Goal: Task Accomplishment & Management: Complete application form

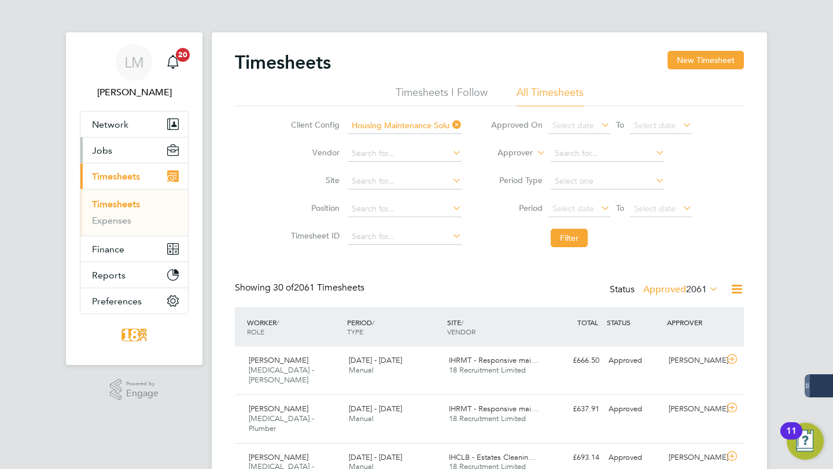
click at [117, 151] on button "Jobs" at bounding box center [134, 150] width 108 height 25
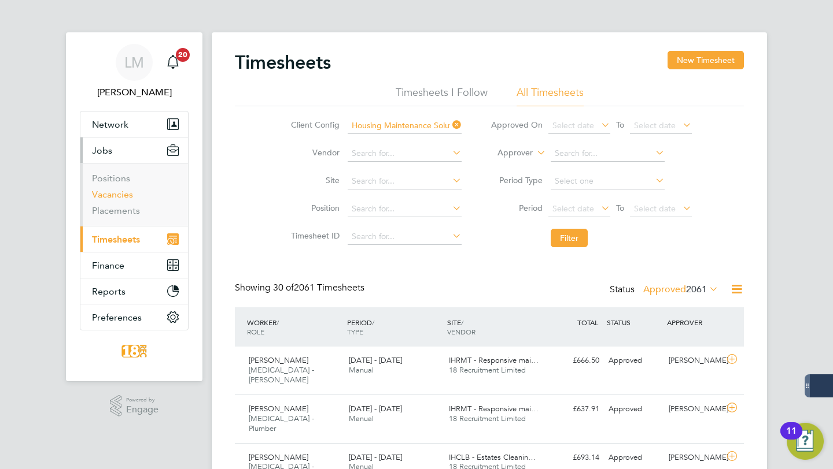
click at [117, 195] on link "Vacancies" at bounding box center [112, 194] width 41 height 11
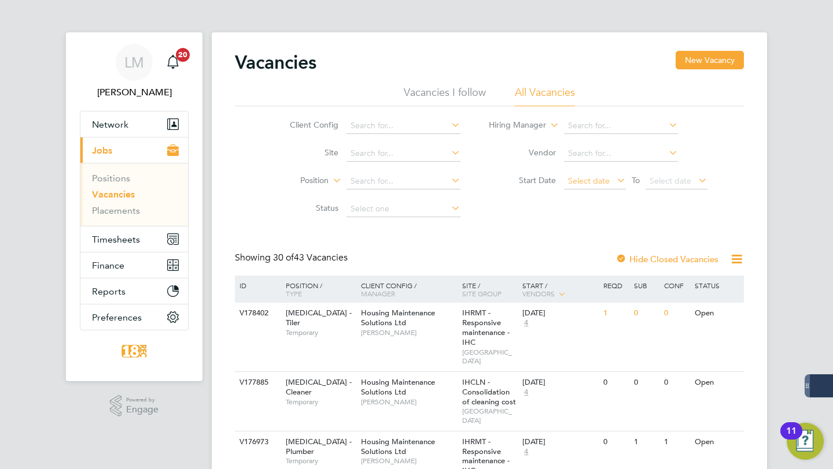
click at [603, 189] on span "Select date" at bounding box center [595, 182] width 62 height 16
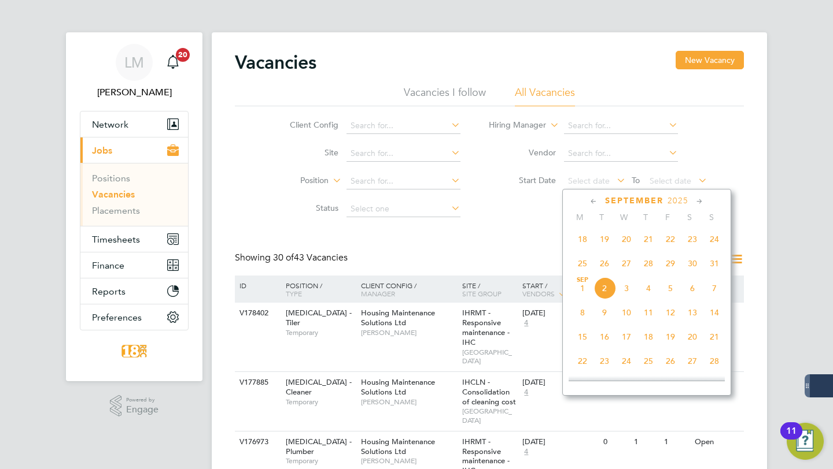
click at [586, 233] on span "18" at bounding box center [582, 239] width 22 height 22
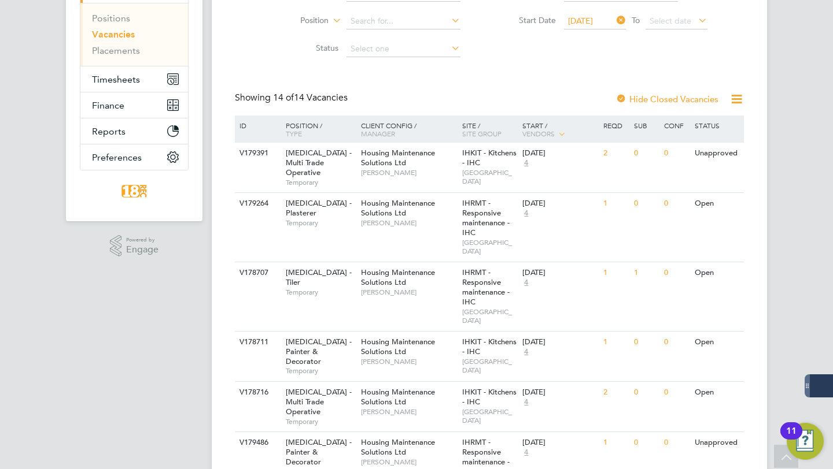
click at [587, 21] on span "18 Aug 2025" at bounding box center [580, 21] width 25 height 10
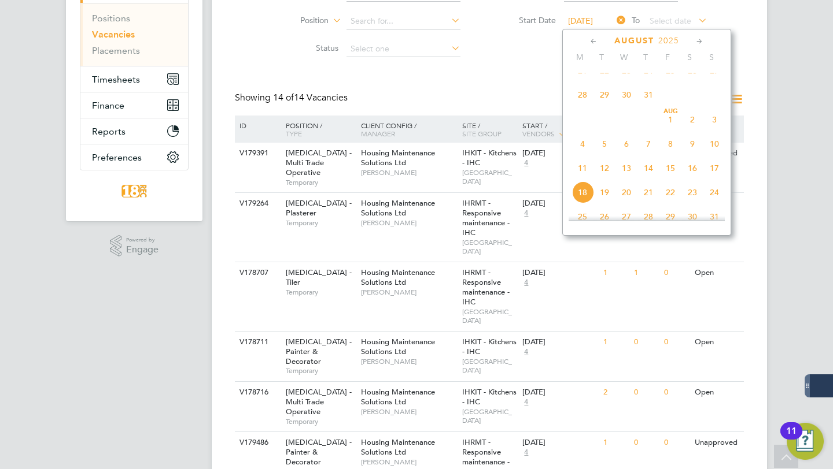
click at [579, 102] on span "28" at bounding box center [582, 95] width 22 height 22
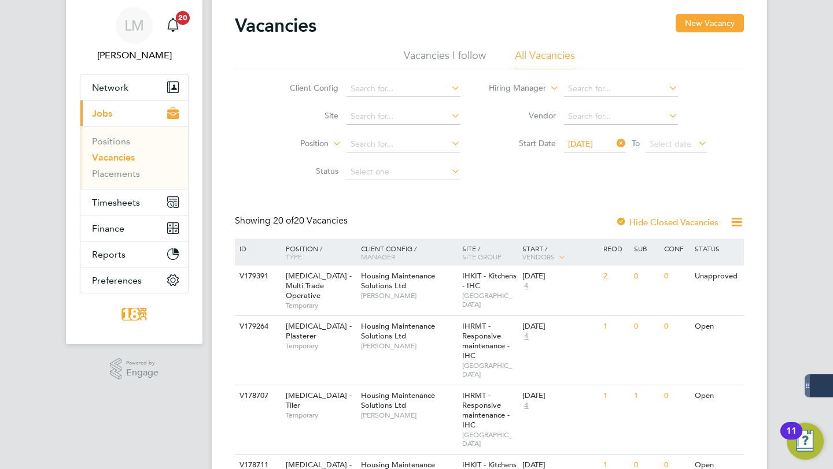
click at [586, 142] on span "28 Jul 2025" at bounding box center [580, 144] width 25 height 10
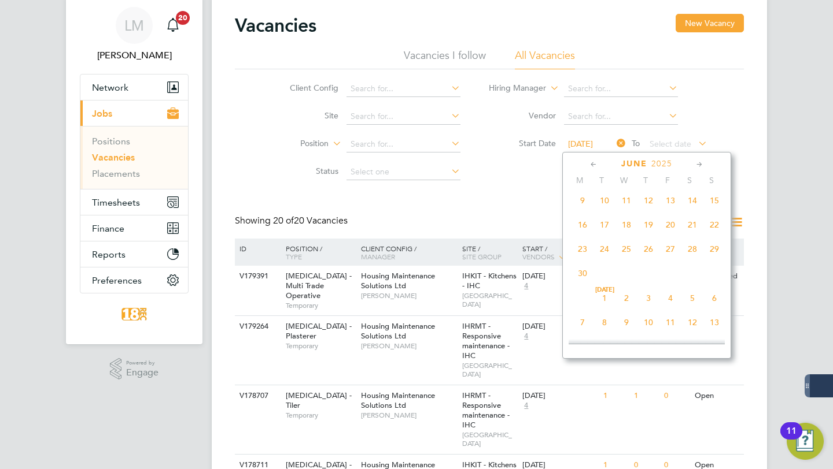
click at [585, 233] on span "16" at bounding box center [582, 225] width 22 height 22
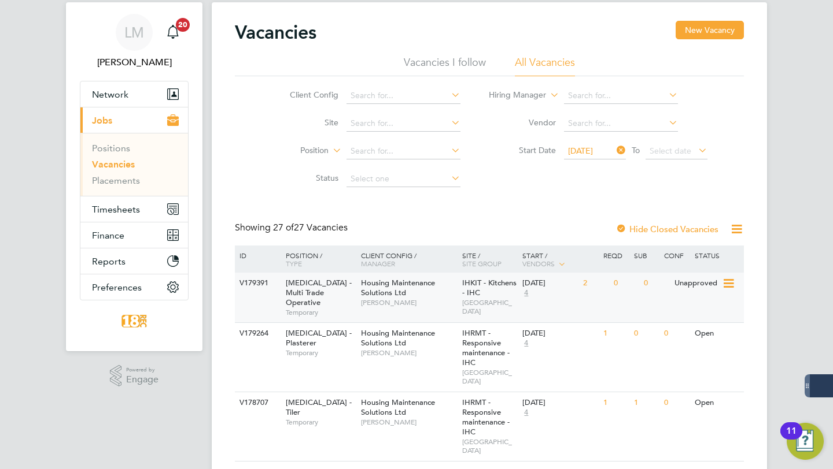
scroll to position [31, 0]
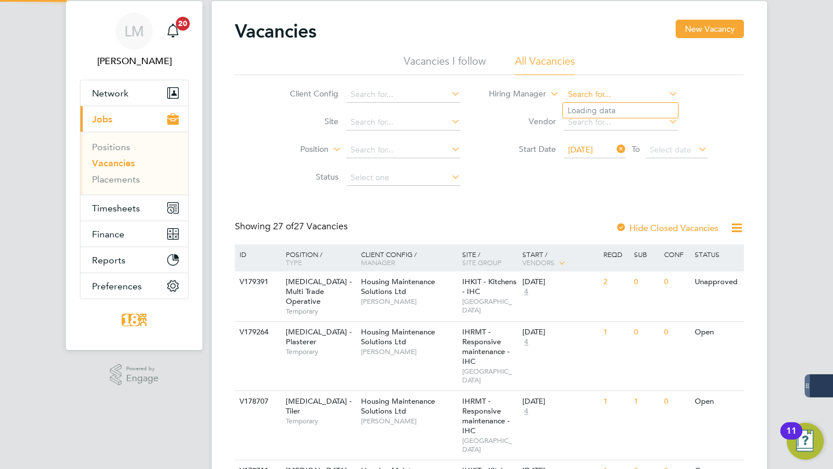
click at [586, 93] on input at bounding box center [621, 95] width 114 height 16
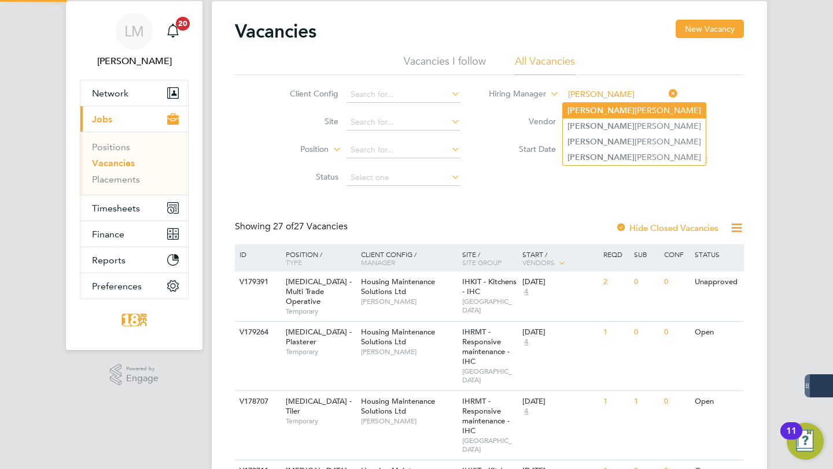
type input "alan"
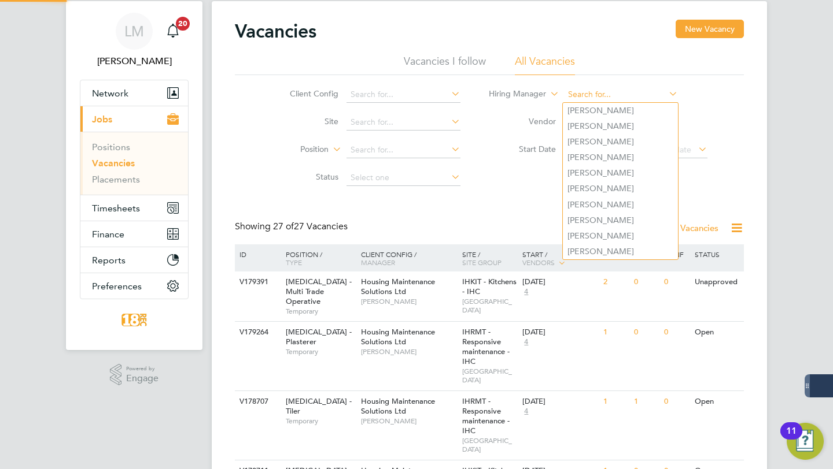
click at [607, 100] on input at bounding box center [621, 95] width 114 height 16
click at [600, 105] on li "Alan Fairley" at bounding box center [620, 111] width 115 height 16
type input "Alan Fairley"
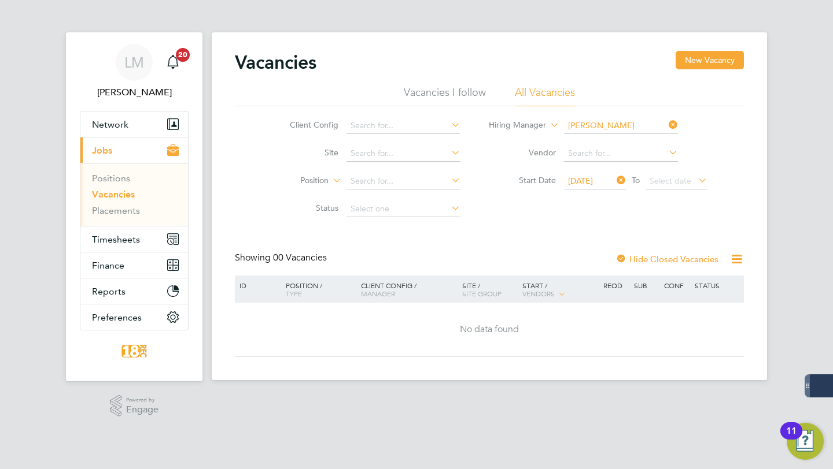
click at [589, 185] on span "16 Jun 2025" at bounding box center [595, 182] width 62 height 16
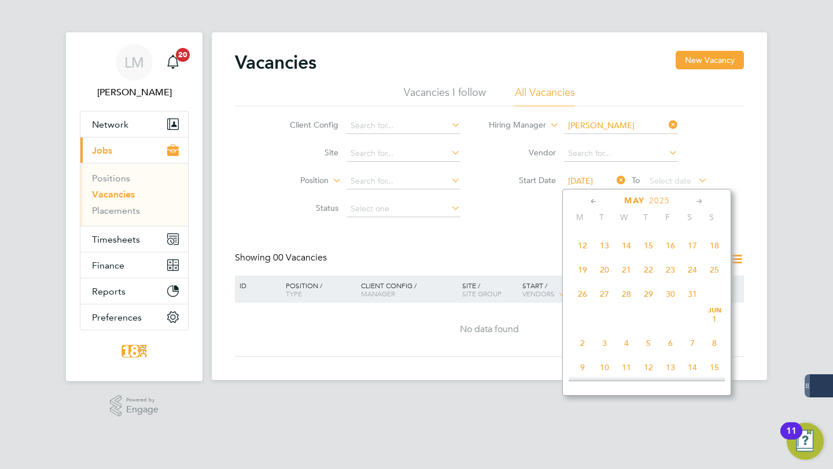
scroll to position [301, 0]
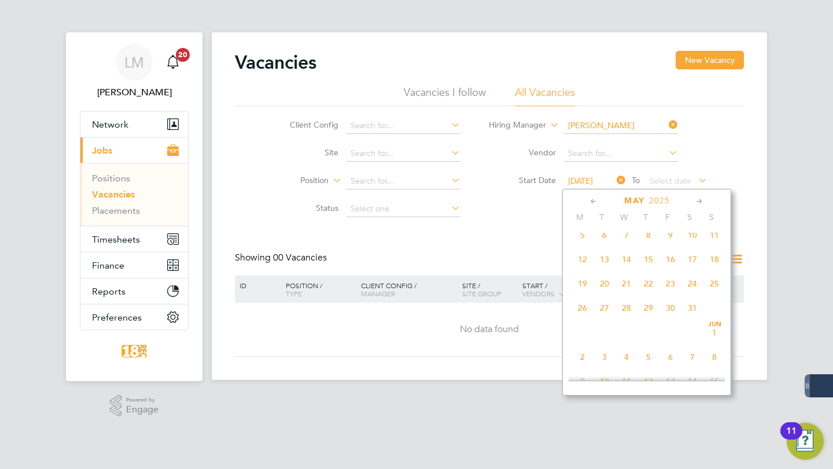
click at [583, 282] on span "19" at bounding box center [582, 284] width 22 height 22
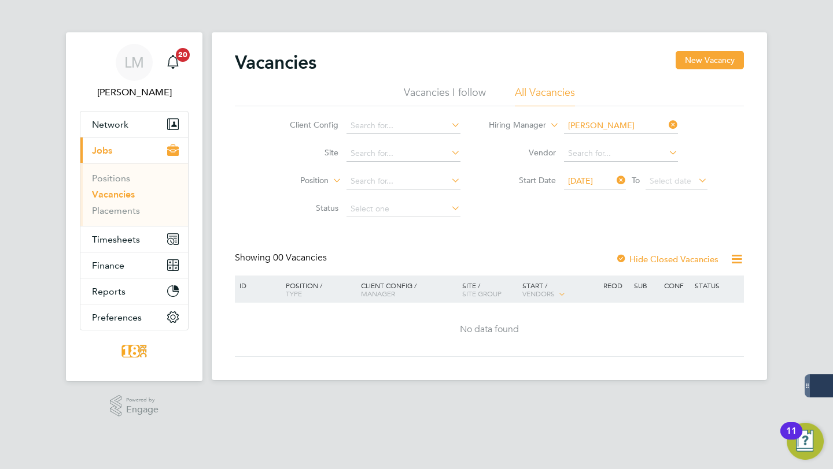
click at [587, 182] on span "19 May 2025" at bounding box center [580, 181] width 25 height 10
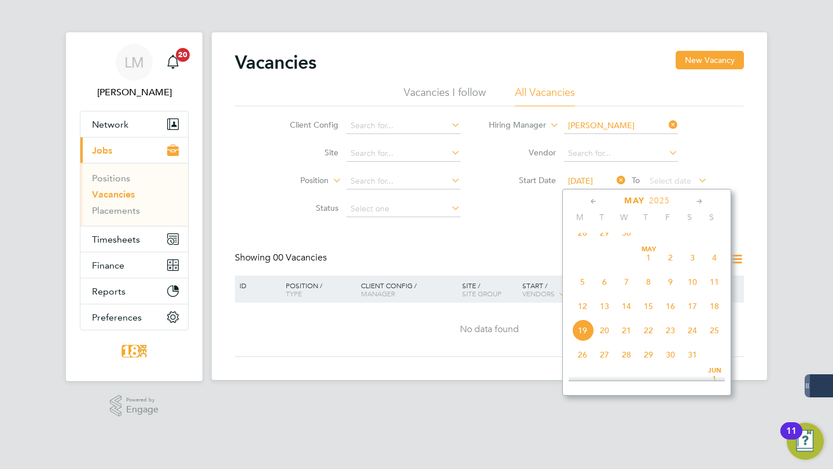
scroll to position [373, 0]
click at [582, 284] on span "5" at bounding box center [582, 286] width 22 height 22
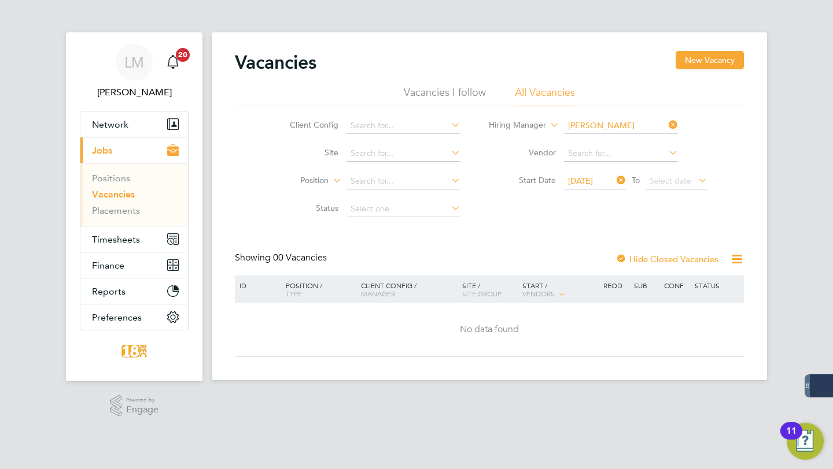
click at [582, 181] on span "05 May 2025" at bounding box center [580, 181] width 25 height 10
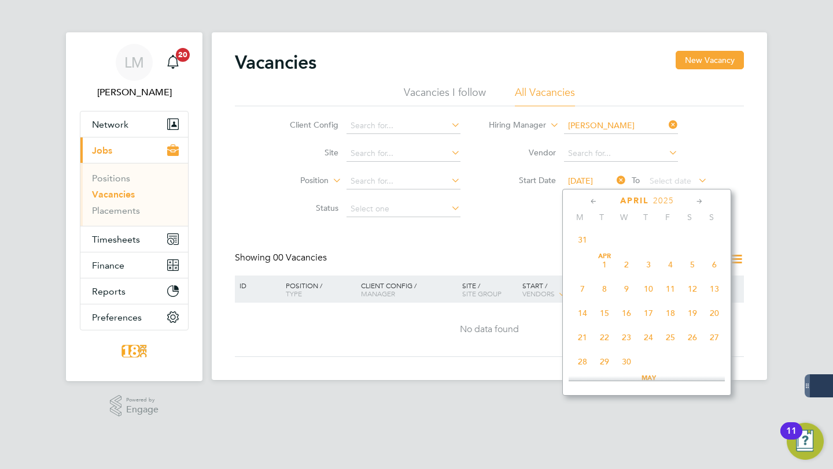
scroll to position [235, 0]
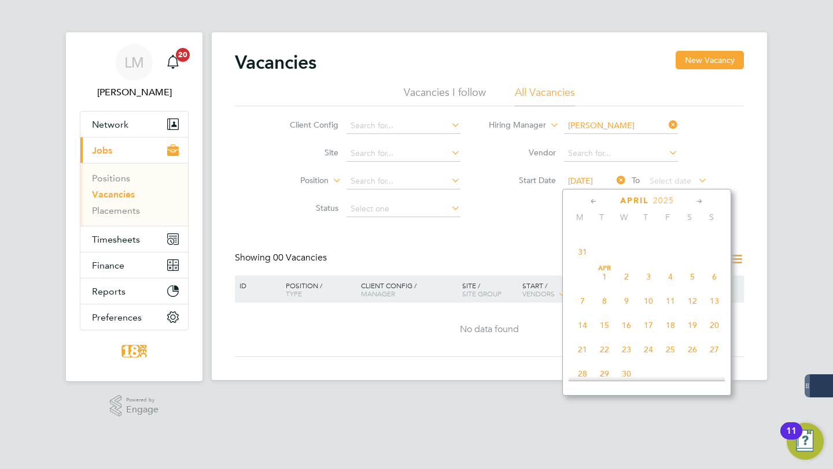
click at [582, 254] on span "31" at bounding box center [582, 252] width 22 height 22
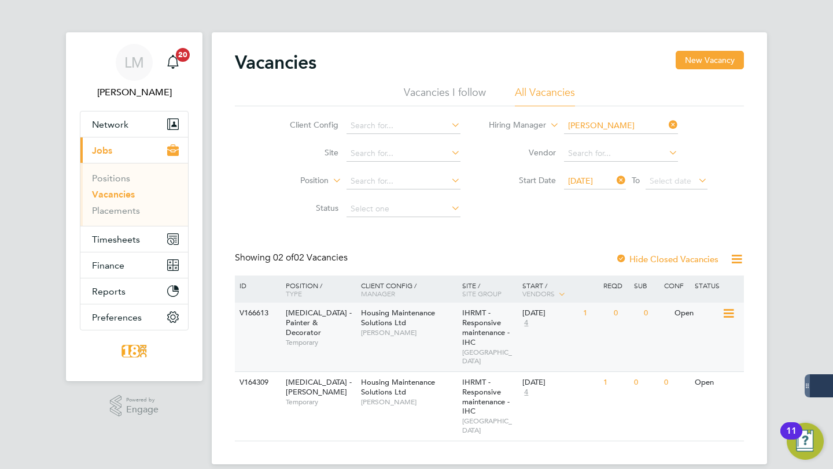
click at [423, 330] on span "Alan Fairley" at bounding box center [408, 332] width 95 height 9
click at [132, 116] on button "Network" at bounding box center [134, 124] width 108 height 25
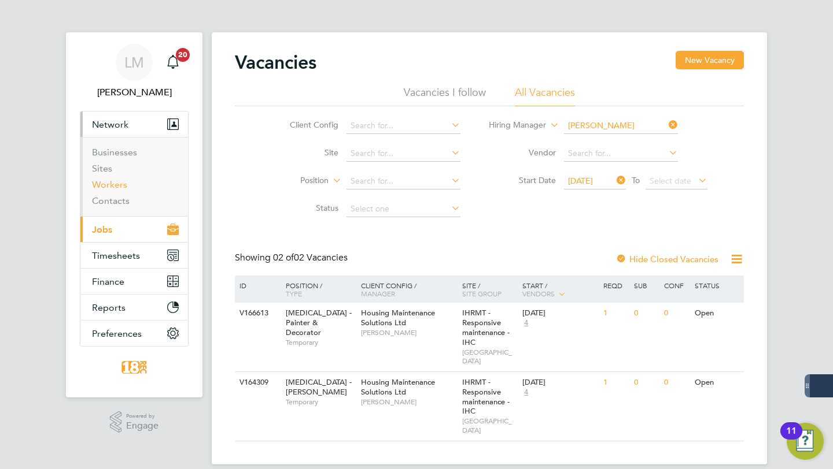
click at [106, 189] on link "Workers" at bounding box center [109, 184] width 35 height 11
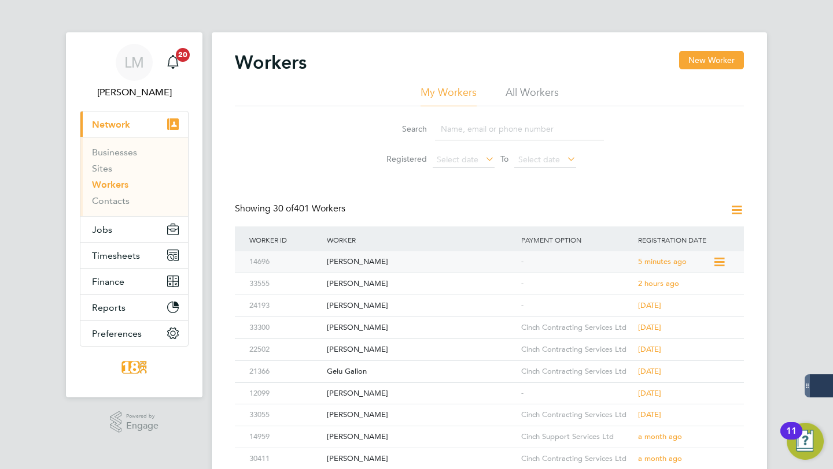
click at [431, 257] on div "[PERSON_NAME]" at bounding box center [421, 262] width 194 height 21
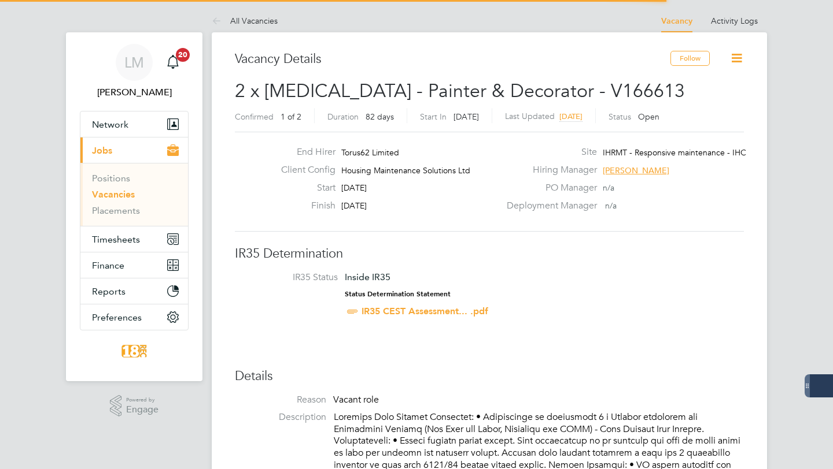
scroll to position [34, 81]
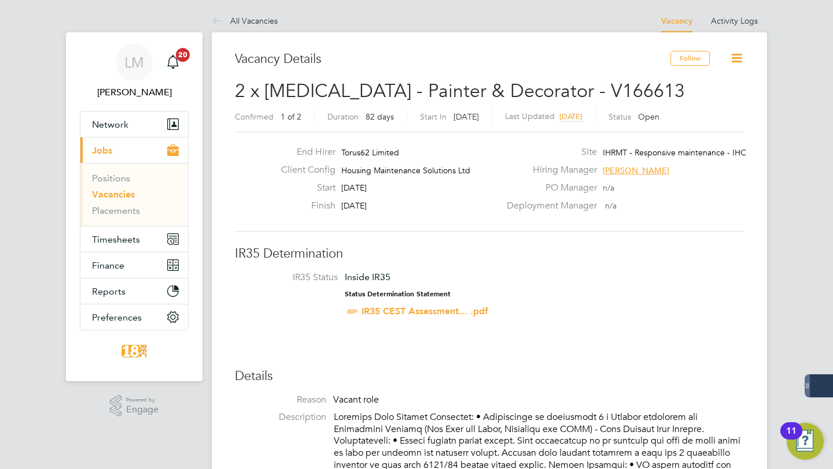
click at [531, 91] on span "2 x HMS - Painter & Decorator - V166613" at bounding box center [460, 91] width 450 height 23
copy span "V166613"
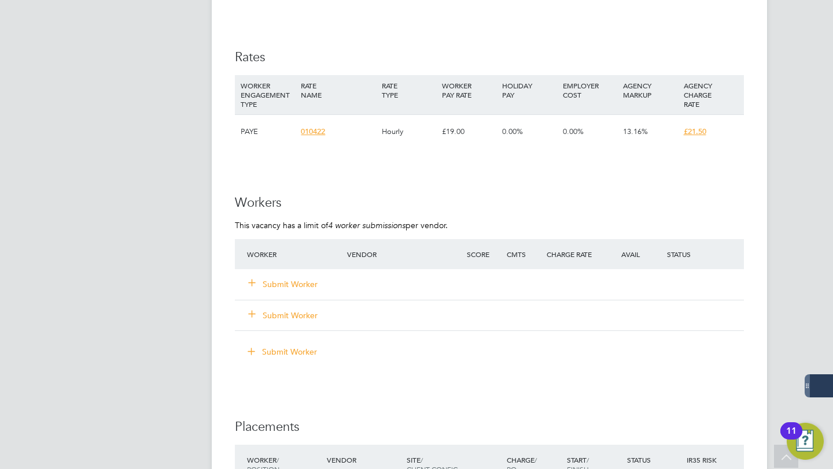
scroll to position [807, 0]
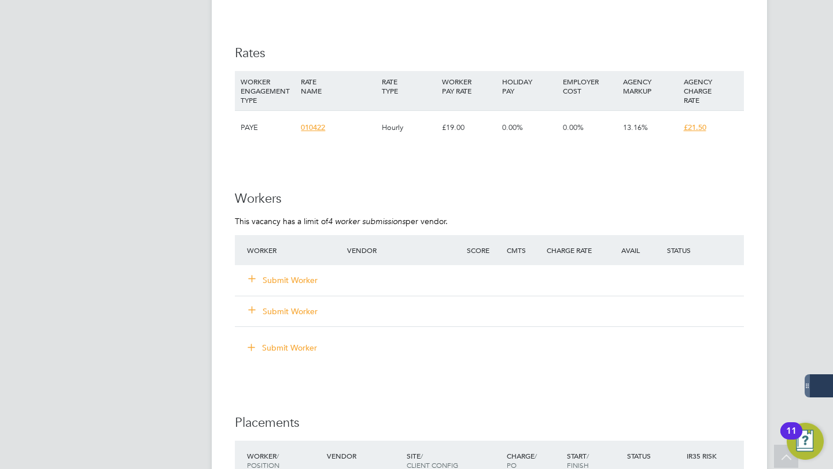
click at [284, 279] on button "Submit Worker" at bounding box center [283, 281] width 69 height 12
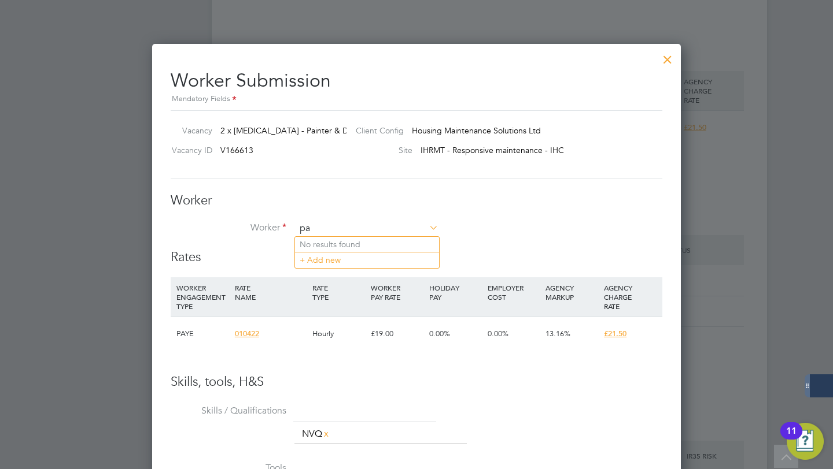
scroll to position [702, 529]
type input "paul jenkins"
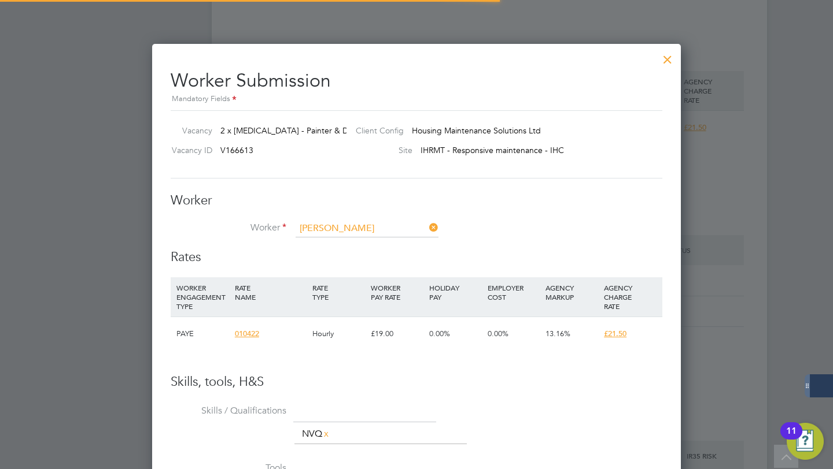
click at [333, 262] on li "+ Add new" at bounding box center [367, 260] width 144 height 16
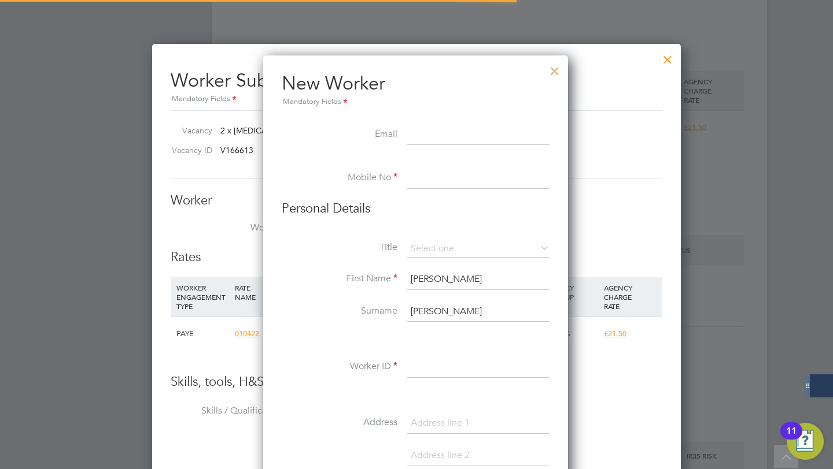
scroll to position [982, 306]
click at [415, 279] on input "paul" at bounding box center [477, 279] width 143 height 21
type input "[PERSON_NAME]"
click at [415, 315] on input "jenkins" at bounding box center [477, 312] width 143 height 21
type input "[PERSON_NAME]"
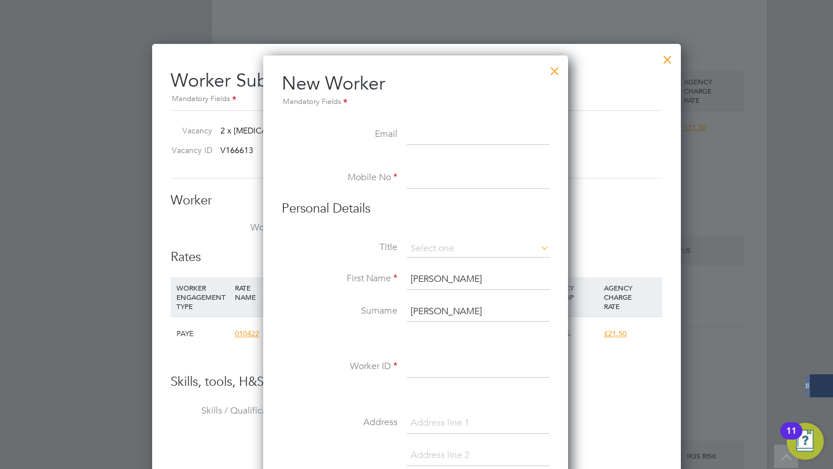
click at [420, 134] on input at bounding box center [477, 135] width 143 height 21
paste input "Paul.j.jenks@Gmail.Com"
click at [498, 135] on input "Paul.j.jenks@Gmail.Com" at bounding box center [477, 135] width 143 height 21
click at [471, 132] on input "Paul.j.jenks@Gmail.com" at bounding box center [477, 135] width 143 height 21
type input "Paul.j.jenks@gmail.com"
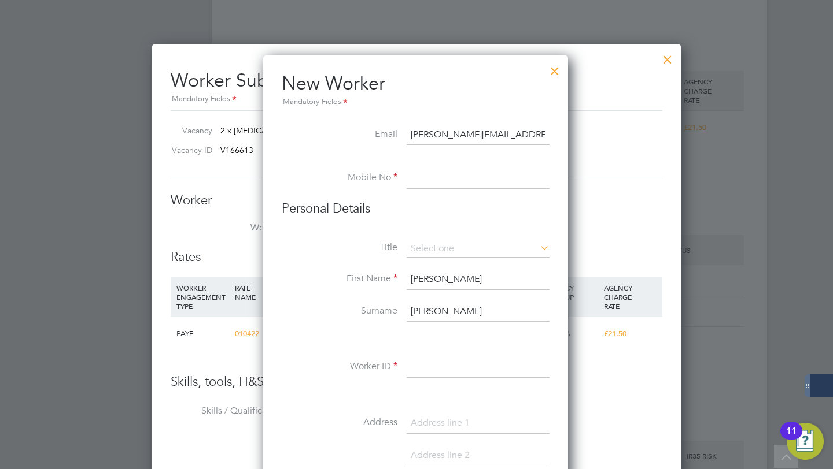
click at [477, 172] on input at bounding box center [477, 178] width 143 height 21
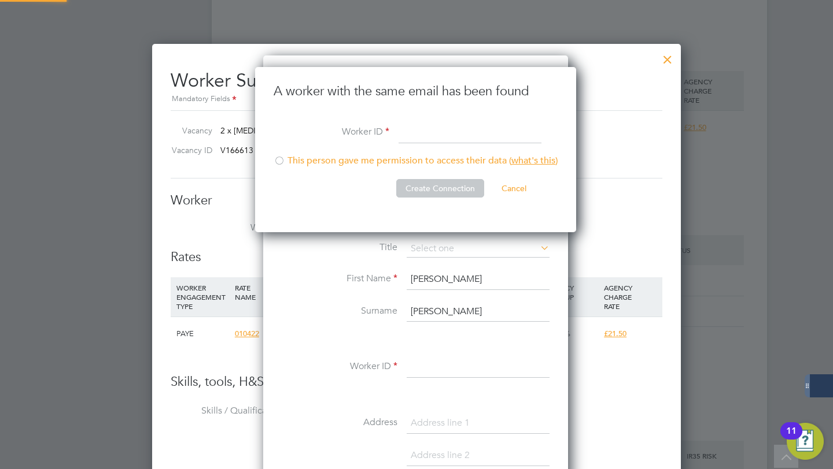
scroll to position [166, 323]
click at [334, 162] on li "This person gave me permission to access their data ( what's this )" at bounding box center [415, 167] width 284 height 24
click at [441, 150] on li "Worker ID" at bounding box center [415, 139] width 284 height 32
click at [436, 140] on input at bounding box center [469, 133] width 143 height 21
click at [516, 186] on button "Cancel" at bounding box center [513, 188] width 43 height 19
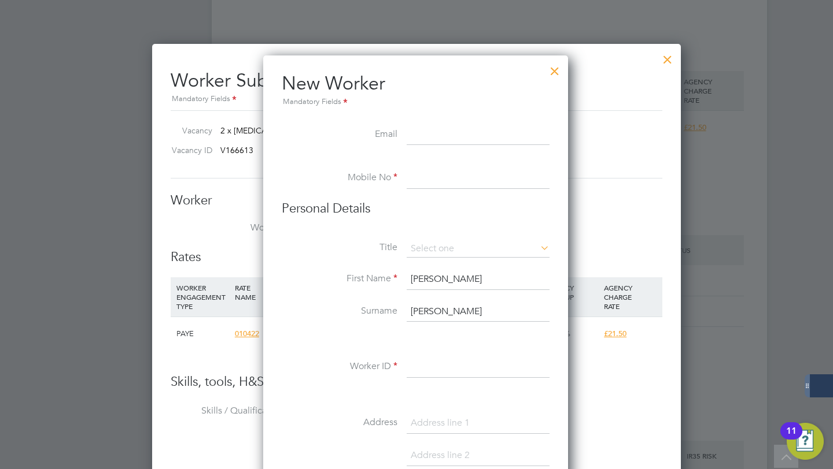
click at [467, 180] on input at bounding box center [477, 178] width 143 height 21
click at [456, 142] on input at bounding box center [477, 135] width 143 height 21
paste input "Paul.j.jenks@Gmail.Com"
type input "Paul.j.jenks@Gmail.Com"
click at [476, 179] on input at bounding box center [477, 178] width 143 height 21
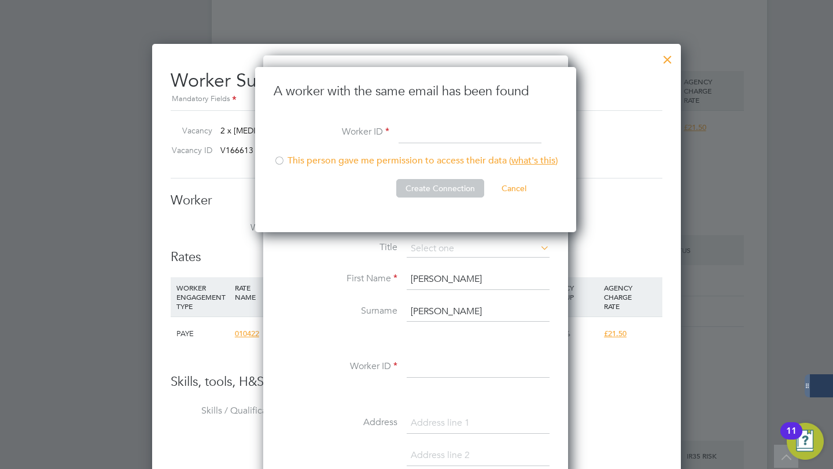
click at [522, 184] on button "Cancel" at bounding box center [513, 188] width 43 height 19
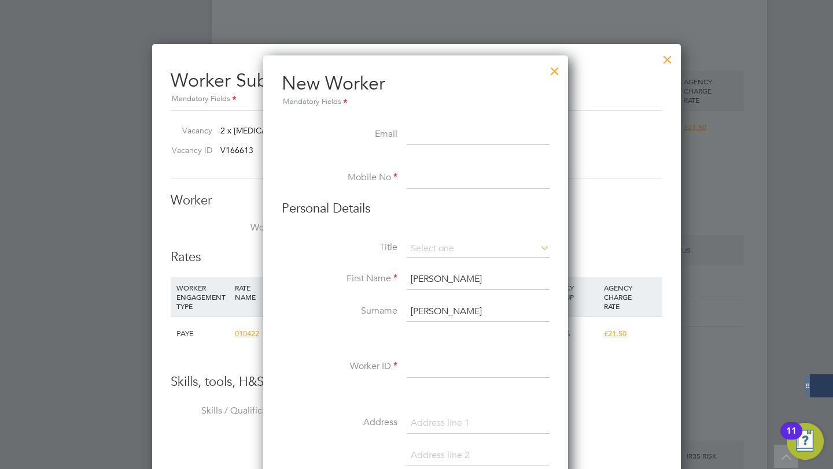
click at [428, 182] on input at bounding box center [477, 178] width 143 height 21
paste input "[PHONE_NUMBER]"
type input "[PHONE_NUMBER]"
click at [435, 369] on input at bounding box center [477, 367] width 143 height 21
paste input "14696"
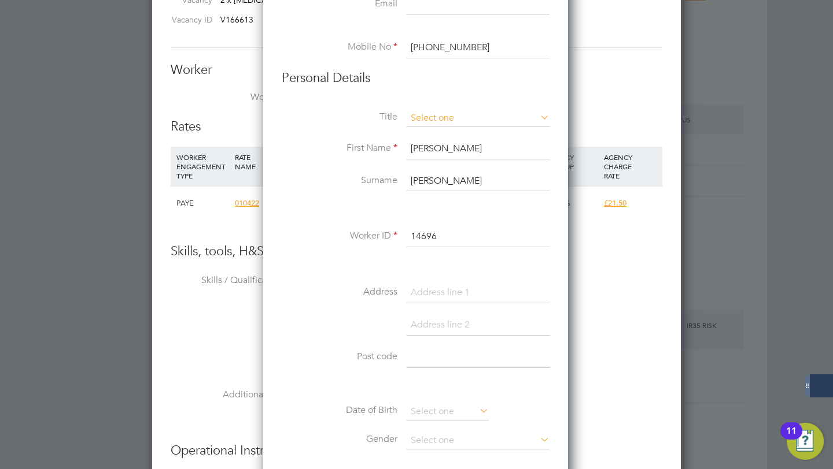
scroll to position [946, 0]
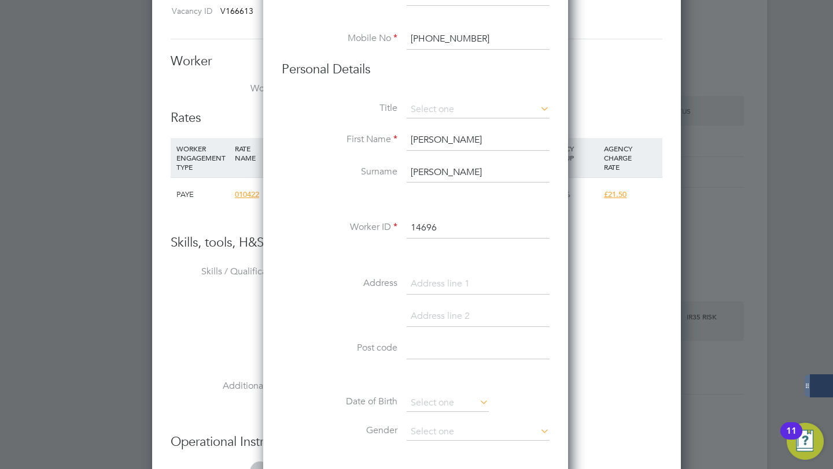
type input "14696"
click at [449, 284] on input at bounding box center [477, 284] width 143 height 21
type input "[STREET_ADDRESS]"
click at [431, 317] on input at bounding box center [477, 316] width 143 height 21
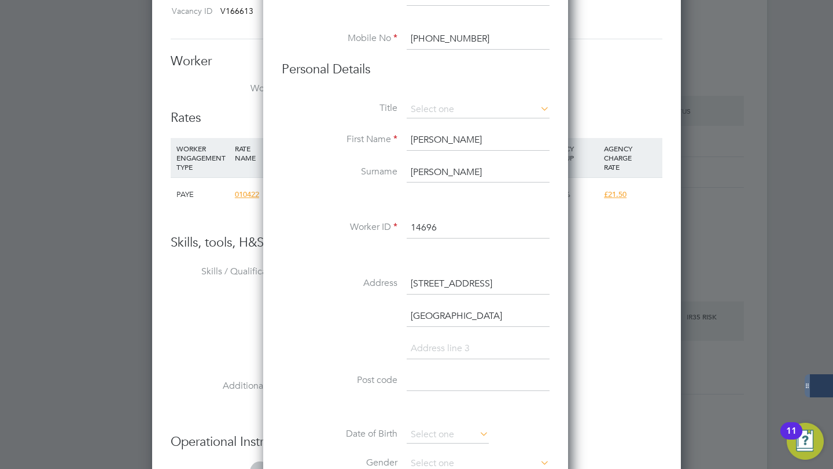
type input "[GEOGRAPHIC_DATA]"
click at [424, 380] on input at bounding box center [477, 381] width 143 height 21
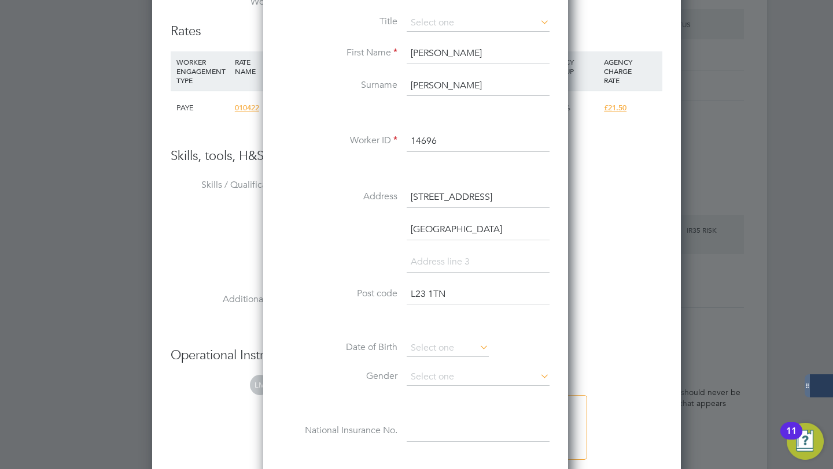
scroll to position [1091, 0]
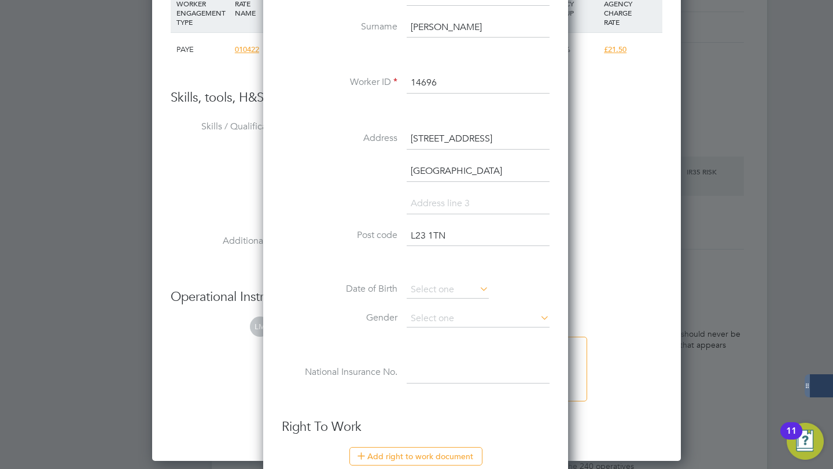
type input "L23 1TN"
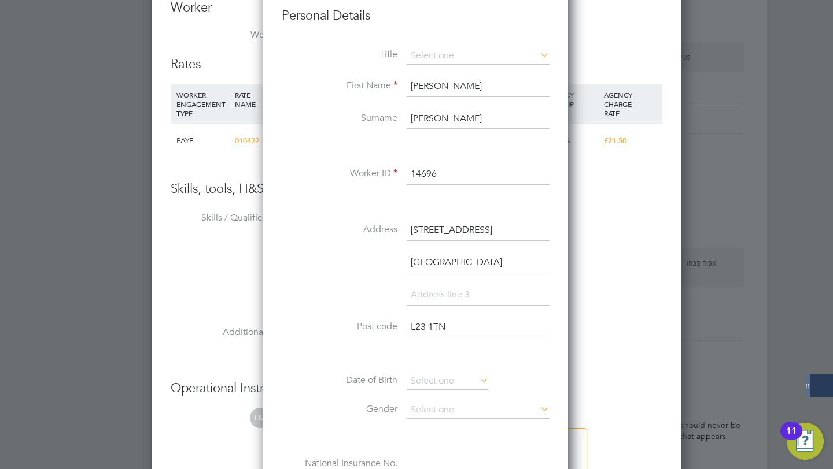
scroll to position [999, 0]
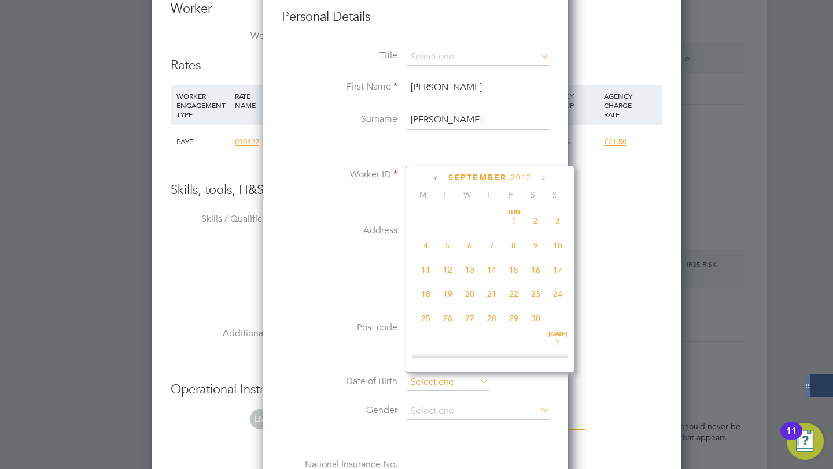
click at [437, 383] on input at bounding box center [447, 382] width 82 height 17
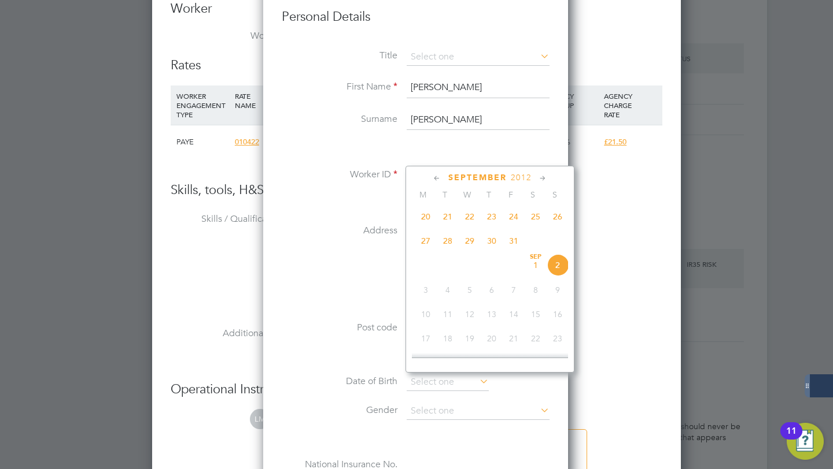
click at [524, 176] on span "2012" at bounding box center [521, 178] width 21 height 10
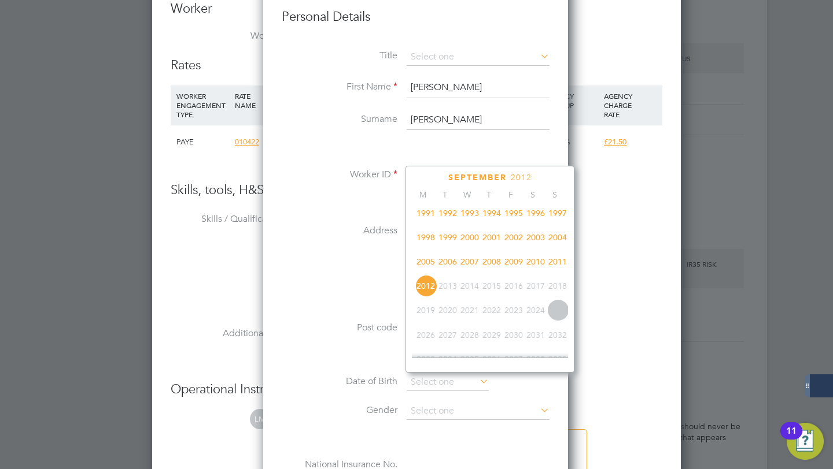
scroll to position [250, 0]
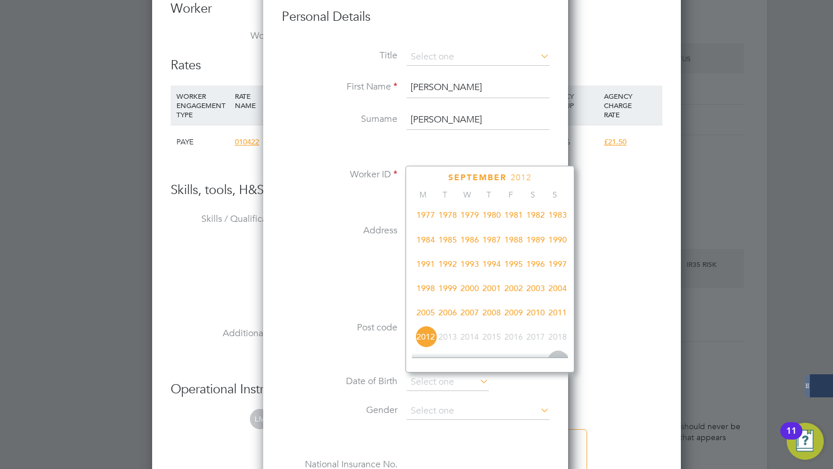
click at [519, 242] on span "1988" at bounding box center [513, 240] width 22 height 22
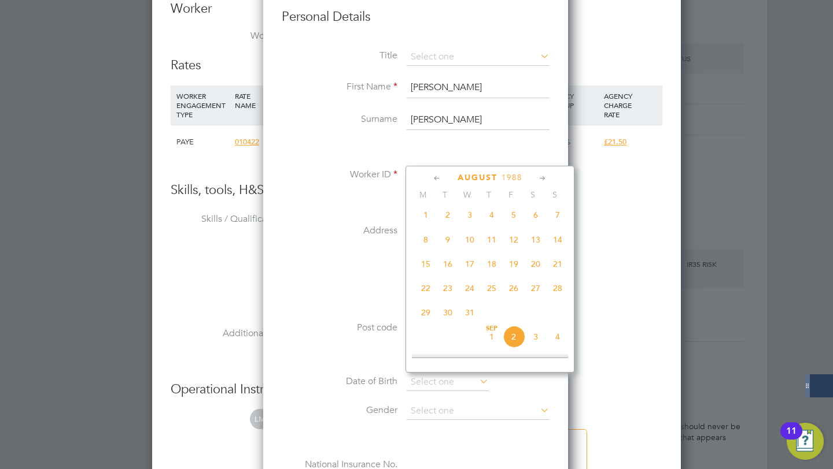
click at [438, 178] on icon at bounding box center [436, 178] width 11 height 13
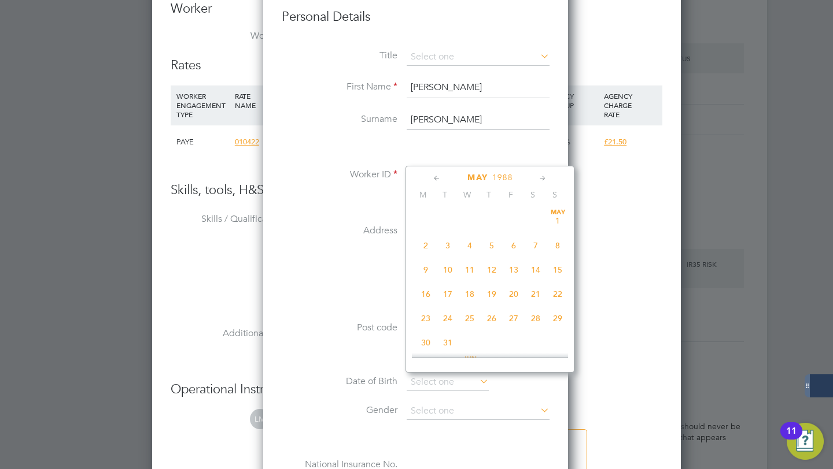
click at [438, 178] on icon at bounding box center [436, 178] width 11 height 13
click at [543, 178] on icon at bounding box center [542, 178] width 11 height 13
click at [453, 321] on span "24" at bounding box center [448, 317] width 22 height 22
type input "[DATE]"
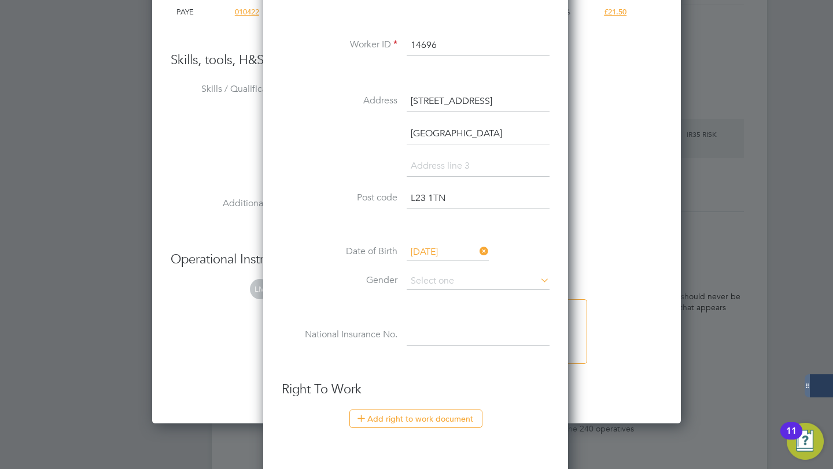
scroll to position [1130, 0]
click at [442, 272] on input at bounding box center [477, 280] width 143 height 17
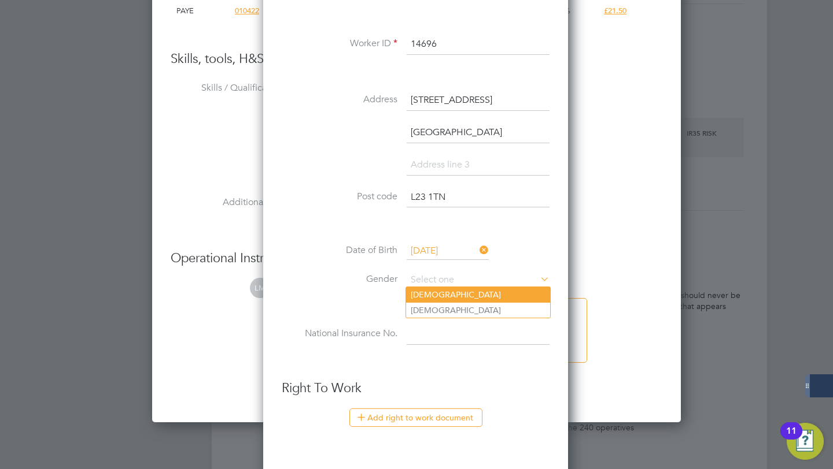
click at [425, 295] on li "[DEMOGRAPHIC_DATA]" at bounding box center [478, 294] width 144 height 15
type input "[DEMOGRAPHIC_DATA]"
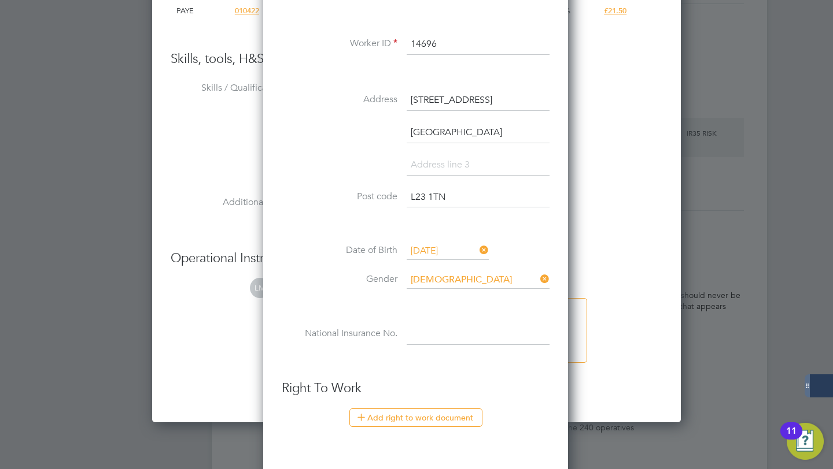
click at [420, 343] on input at bounding box center [477, 334] width 143 height 21
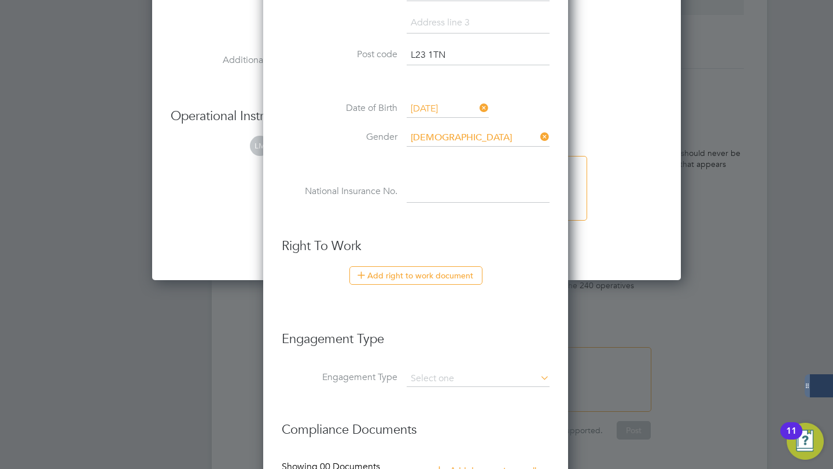
scroll to position [1407, 0]
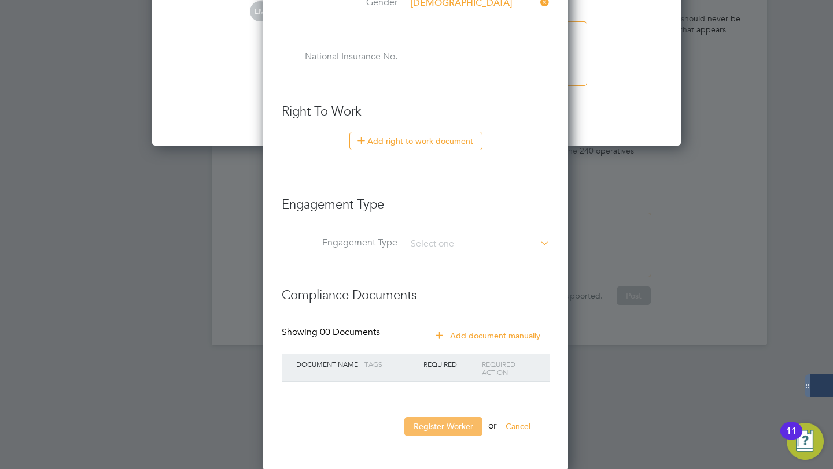
click at [441, 426] on button "Register Worker" at bounding box center [443, 426] width 78 height 19
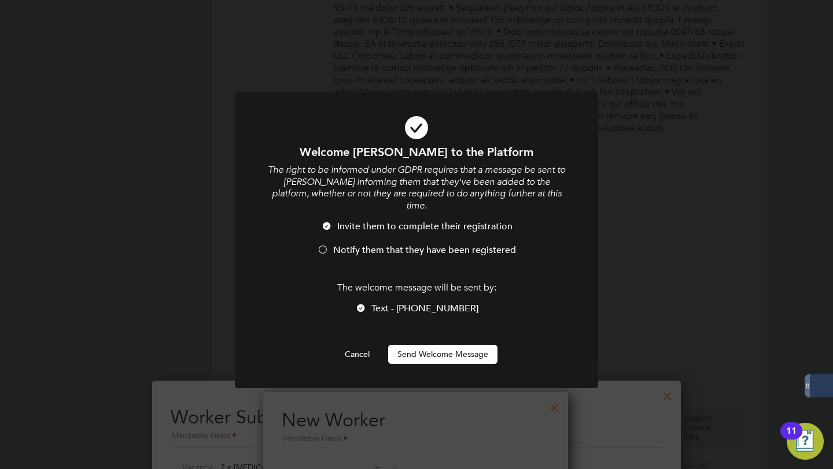
scroll to position [1015, 306]
click at [459, 345] on button "Send Welcome Message" at bounding box center [442, 354] width 109 height 19
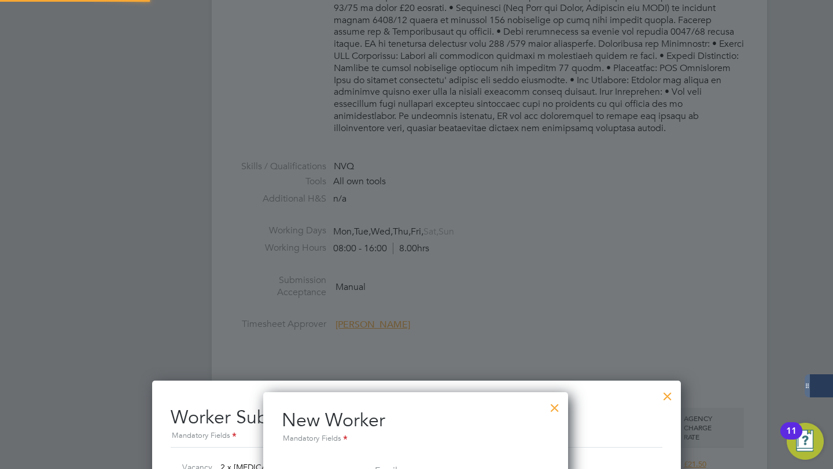
type input "Paul Jenkins (14696)"
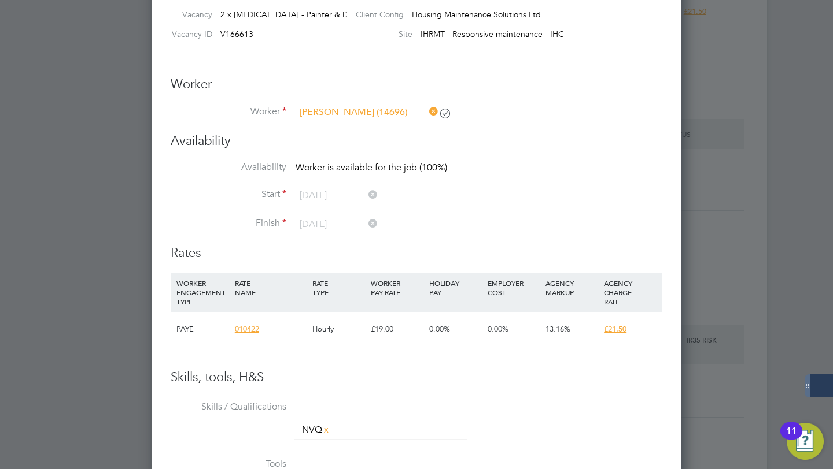
scroll to position [1049, 0]
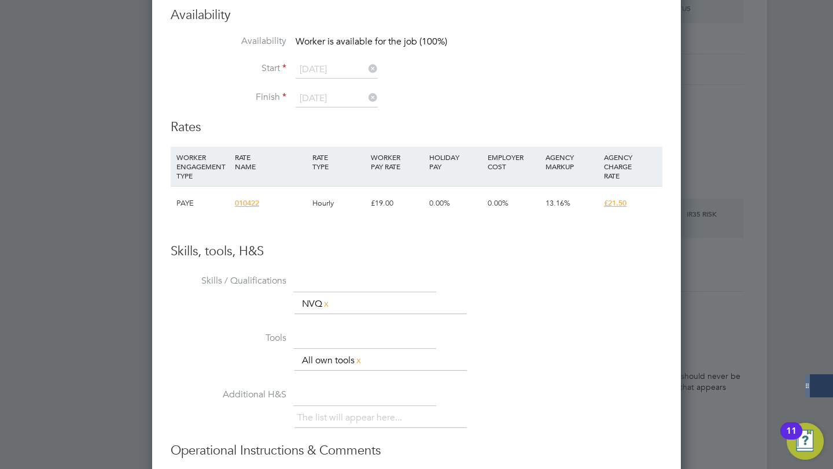
click at [759, 294] on div at bounding box center [416, 234] width 833 height 469
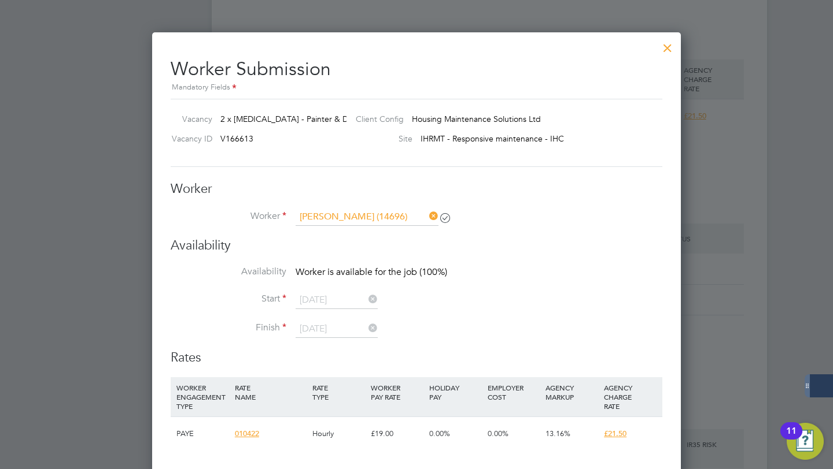
click at [667, 50] on div at bounding box center [667, 45] width 21 height 21
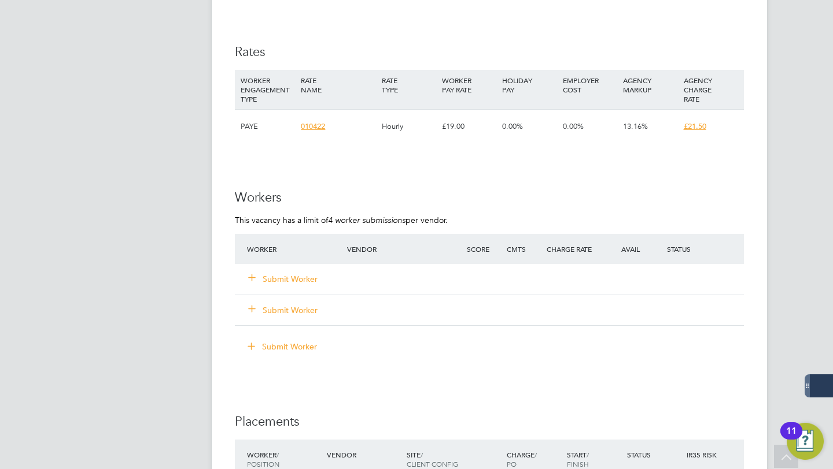
scroll to position [807, 0]
click at [288, 282] on button "Submit Worker" at bounding box center [283, 281] width 69 height 12
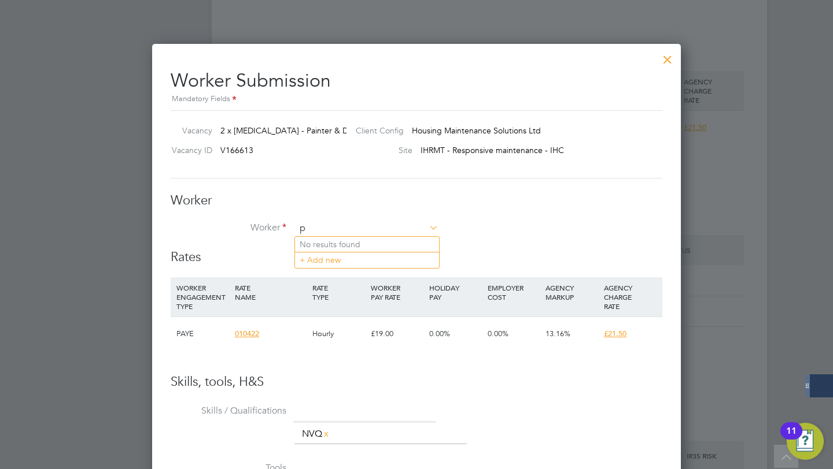
scroll to position [0, 0]
click at [366, 246] on li "Paul Jenkins (14696)" at bounding box center [381, 245] width 173 height 16
type input "Paul Jenkins (14696)"
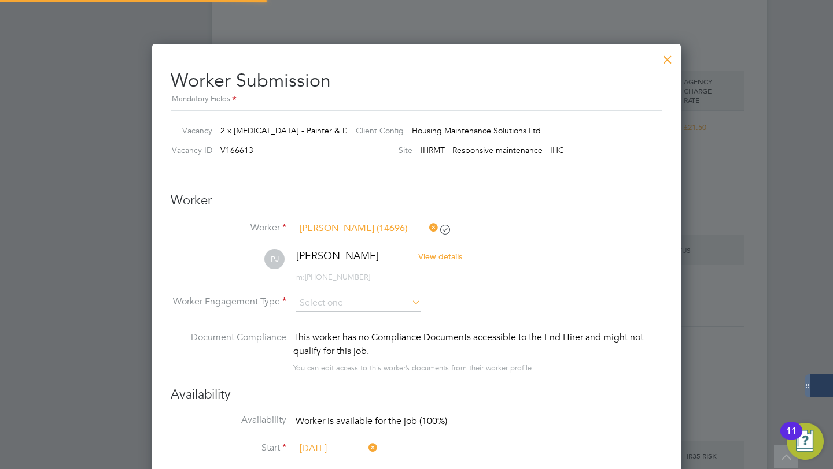
scroll to position [949, 529]
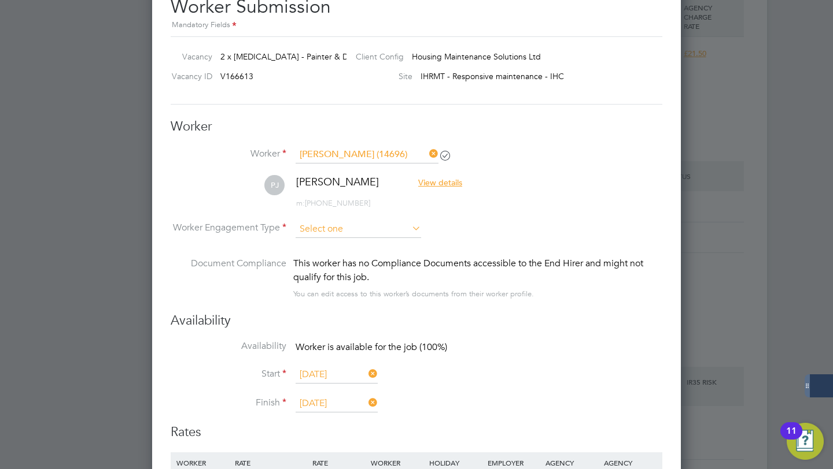
click at [338, 230] on input at bounding box center [357, 229] width 125 height 17
click at [334, 243] on li "Contract" at bounding box center [358, 244] width 127 height 15
type input "Contract"
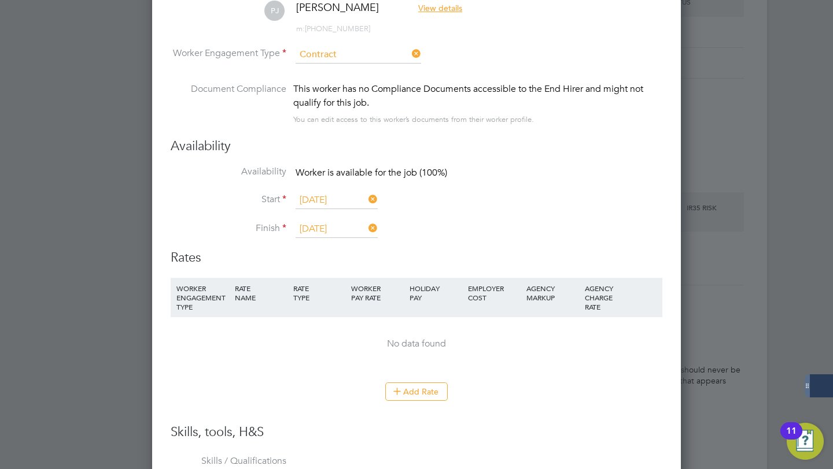
click at [366, 58] on input "Contract" at bounding box center [357, 54] width 125 height 17
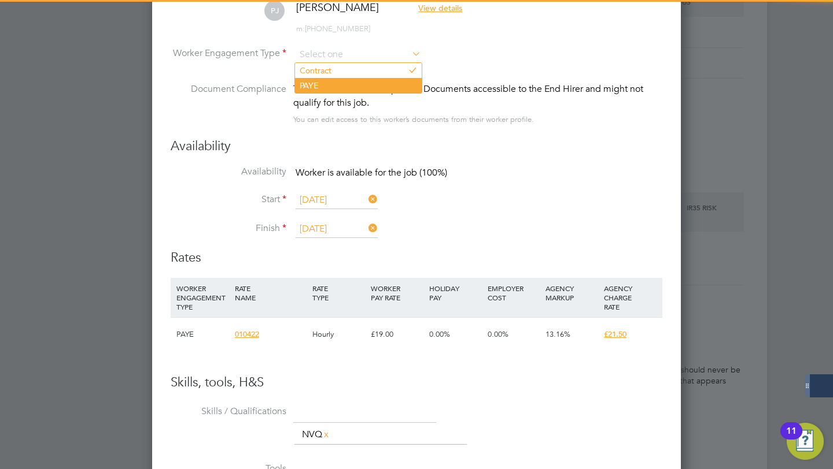
click at [353, 82] on li "PAYE" at bounding box center [358, 85] width 127 height 15
type input "PAYE"
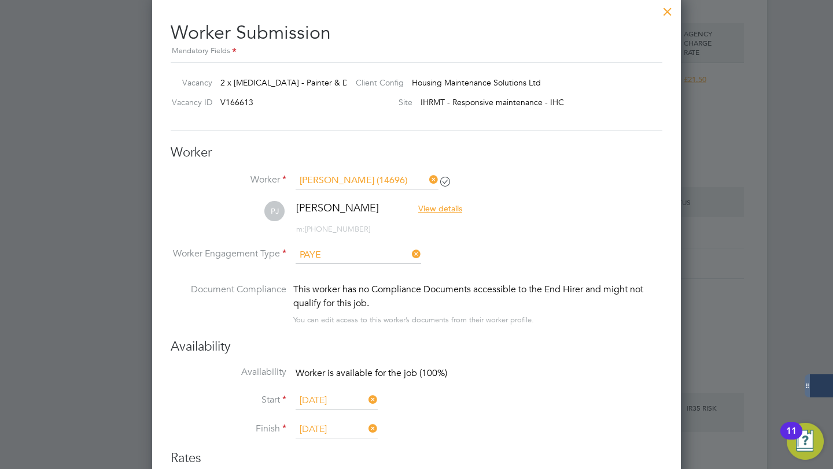
click at [355, 258] on input "PAYE" at bounding box center [357, 255] width 125 height 17
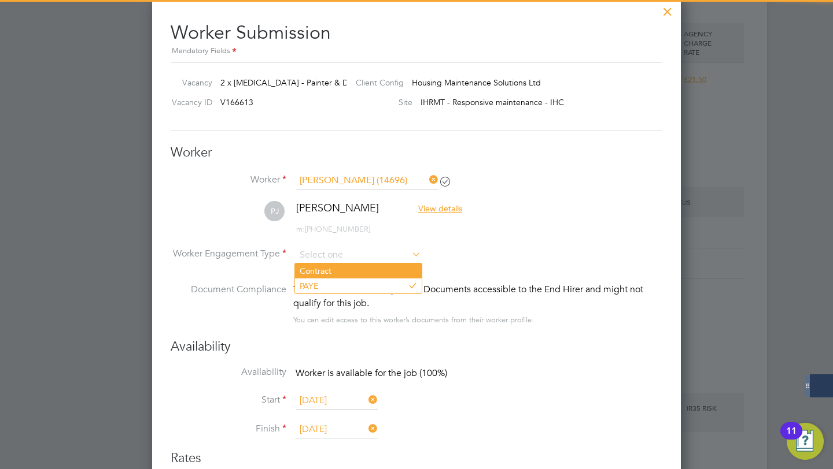
click at [343, 272] on li "Contract" at bounding box center [358, 271] width 127 height 15
type input "Contract"
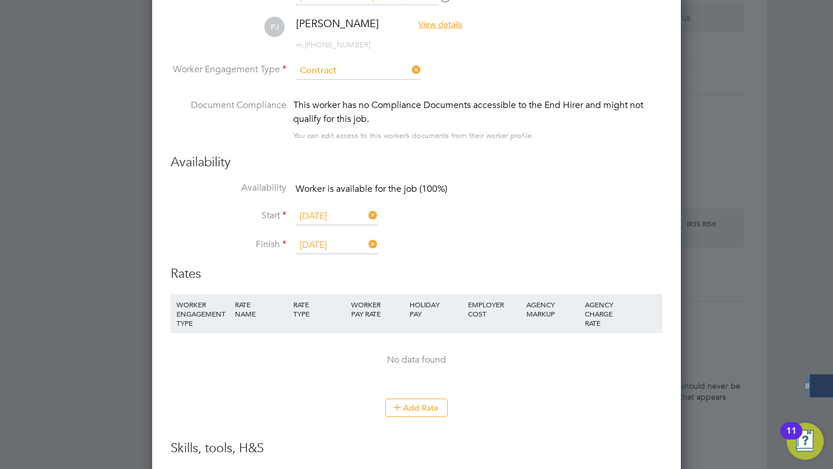
click at [344, 67] on input "Contract" at bounding box center [357, 70] width 125 height 17
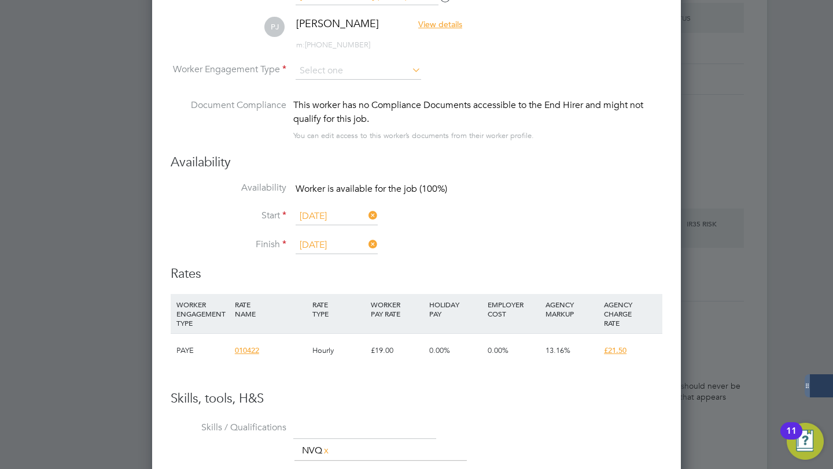
click at [522, 116] on div "This worker has no Compliance Documents accessible to the End Hirer and might n…" at bounding box center [477, 112] width 369 height 28
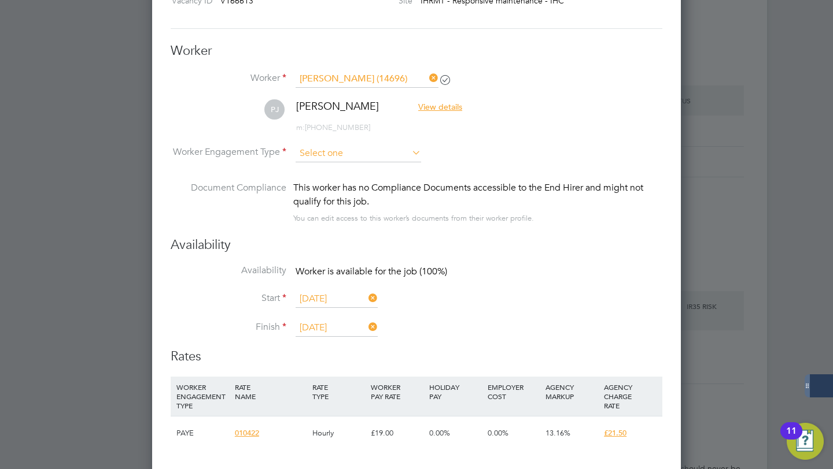
click at [338, 151] on input at bounding box center [357, 153] width 125 height 17
click at [331, 164] on li "Contract" at bounding box center [358, 168] width 127 height 15
type input "Contract"
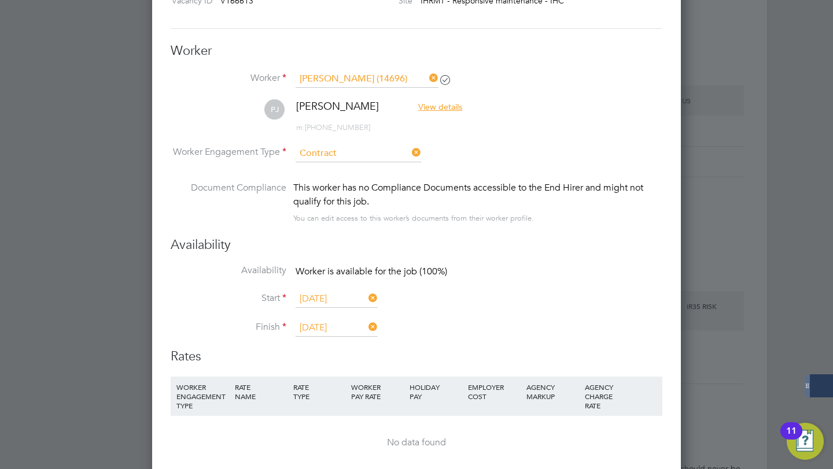
click at [330, 154] on input "Contract" at bounding box center [357, 153] width 125 height 17
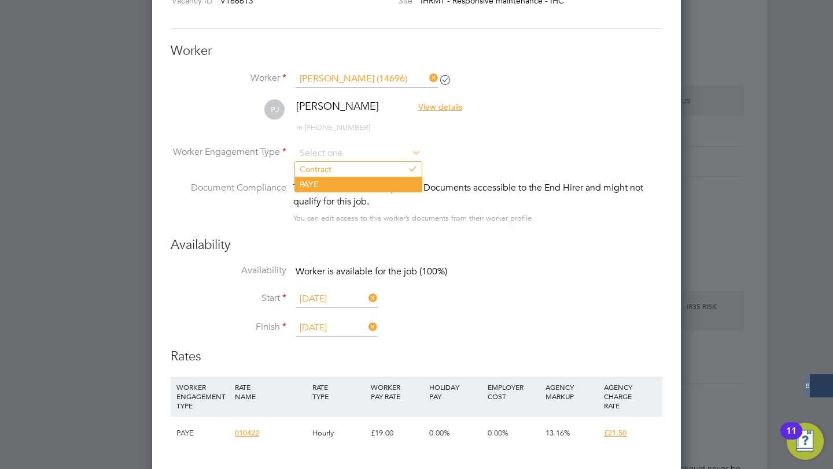
click at [322, 187] on li "PAYE" at bounding box center [358, 184] width 127 height 15
type input "PAYE"
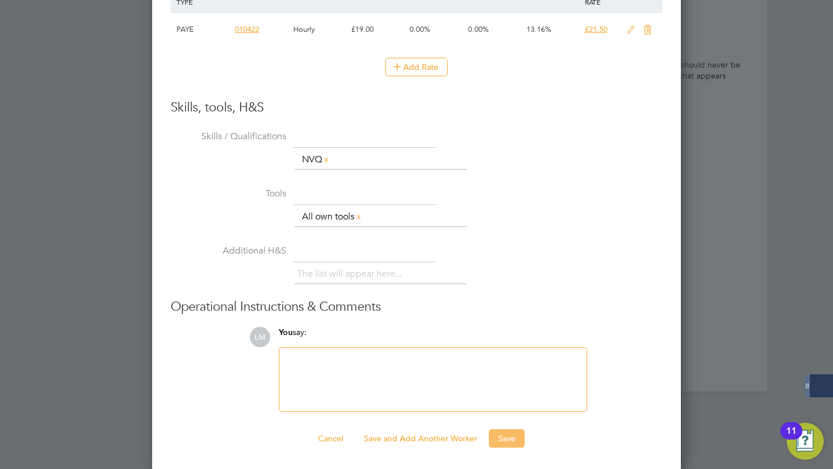
click at [516, 443] on button "Save" at bounding box center [507, 439] width 36 height 19
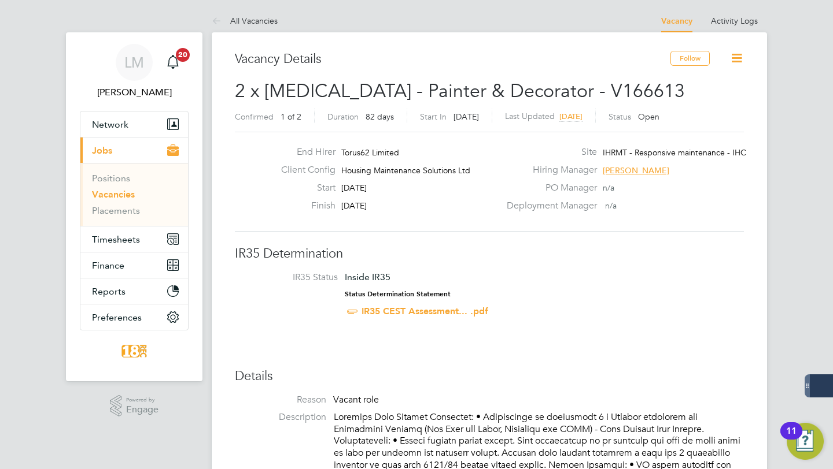
click at [116, 194] on link "Vacancies" at bounding box center [113, 194] width 43 height 11
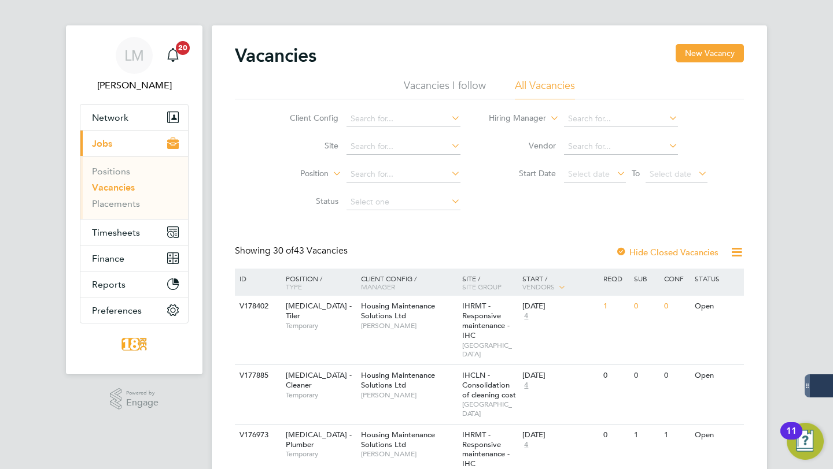
scroll to position [10, 0]
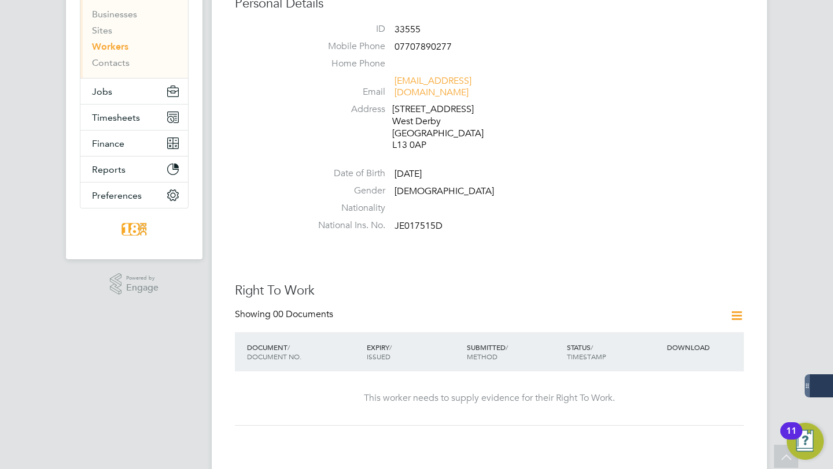
scroll to position [120, 0]
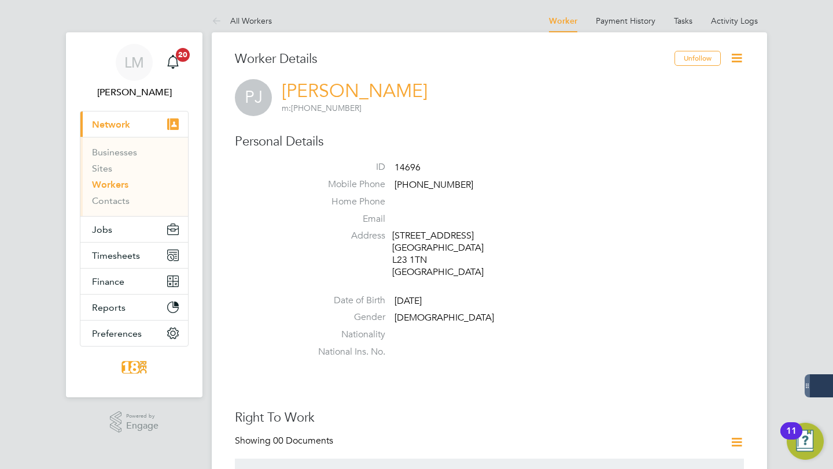
click at [744, 61] on icon at bounding box center [736, 58] width 14 height 14
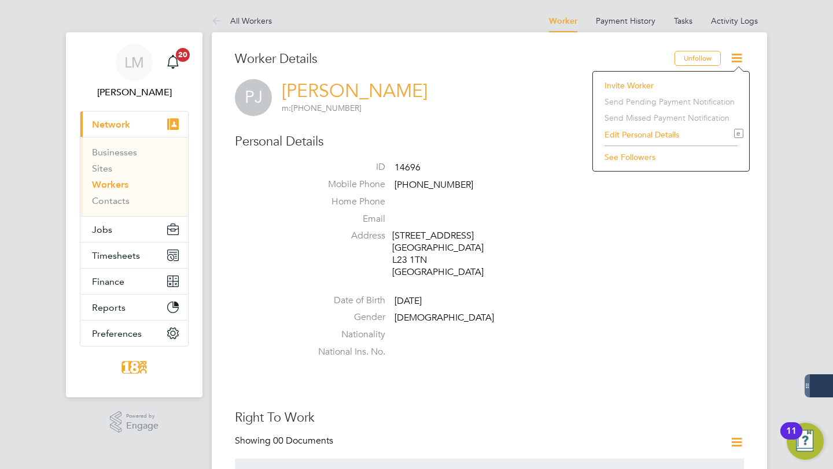
click at [621, 87] on li "Invite Worker" at bounding box center [670, 85] width 145 height 16
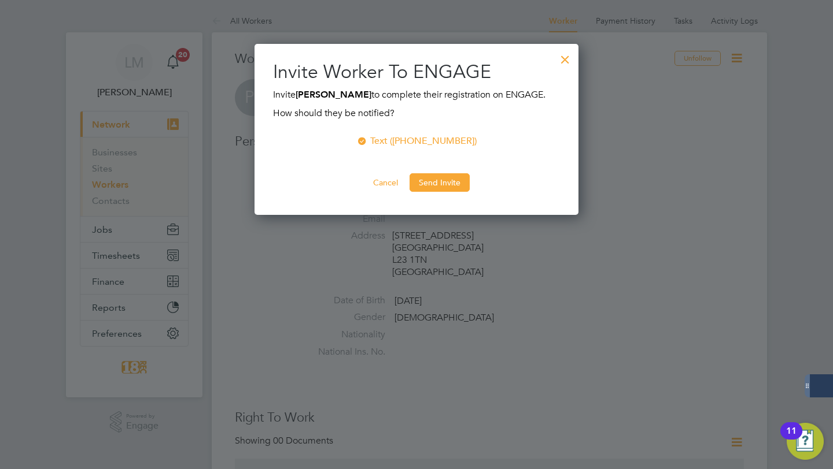
scroll to position [172, 324]
click at [455, 186] on button "Send Invite" at bounding box center [439, 182] width 60 height 19
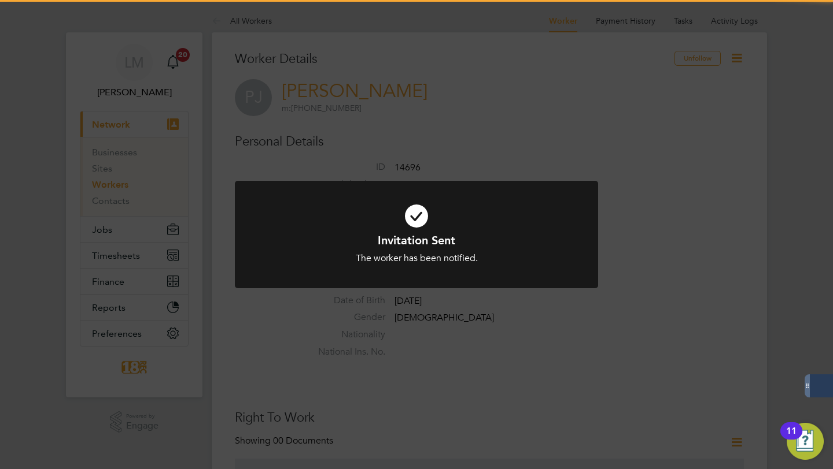
click at [526, 298] on div "Invitation Sent The worker has been notified. Cancel Okay" at bounding box center [416, 242] width 363 height 122
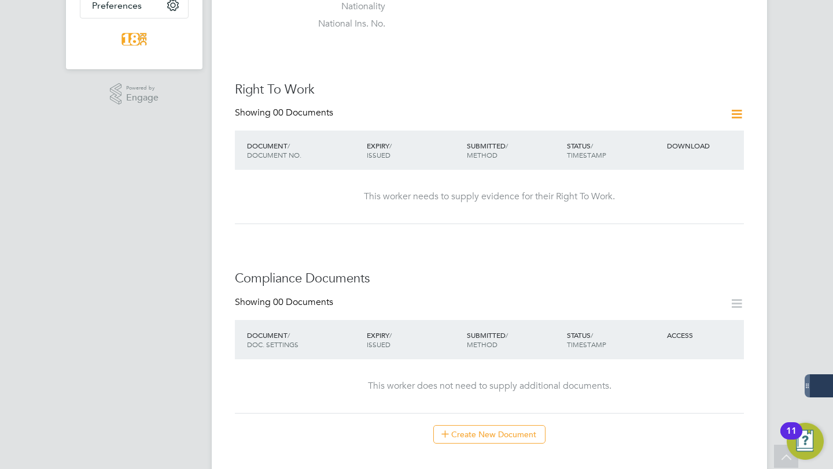
scroll to position [330, 0]
click at [472, 422] on div "Showing 00 Documents DOCUMENT / DOC. SETTINGS EXPIRY / ISSUED SUBMITTED / METHO…" at bounding box center [489, 368] width 509 height 147
click at [468, 437] on button "Create New Document" at bounding box center [489, 433] width 112 height 19
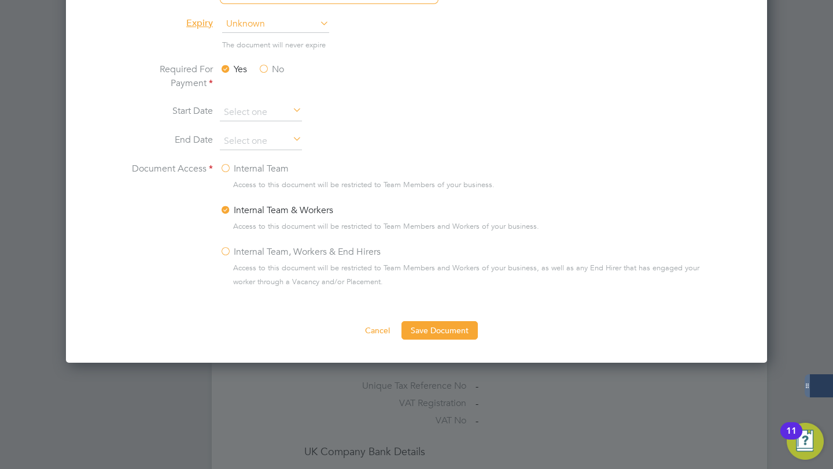
scroll to position [619, 0]
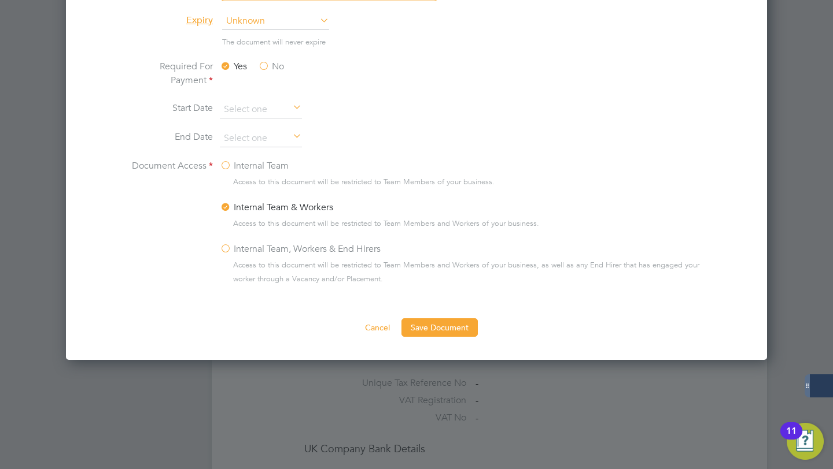
type input "Qualification"
click at [300, 180] on span "Access to this document will be restricted to Team Members of your business." at bounding box center [363, 182] width 261 height 14
click at [250, 166] on label "Internal Team" at bounding box center [254, 166] width 69 height 14
click at [0, 0] on input "Internal Team" at bounding box center [0, 0] width 0 height 0
click at [456, 327] on button "Save Document" at bounding box center [439, 328] width 76 height 19
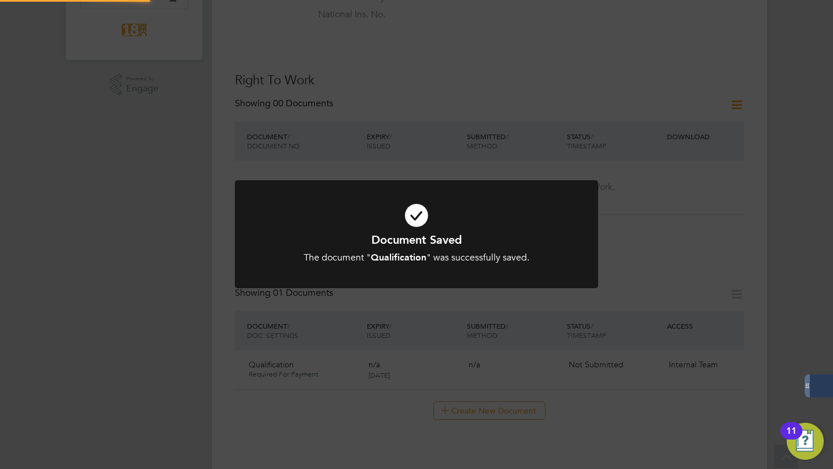
scroll to position [330, 0]
click at [755, 231] on div "Document Saved The document " Qualification " was successfully saved. Cancel Ok…" at bounding box center [416, 234] width 833 height 469
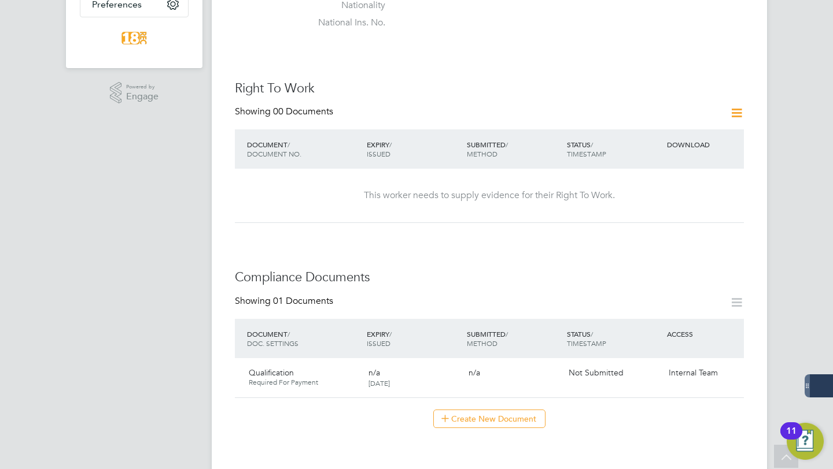
click at [740, 114] on icon at bounding box center [736, 113] width 14 height 14
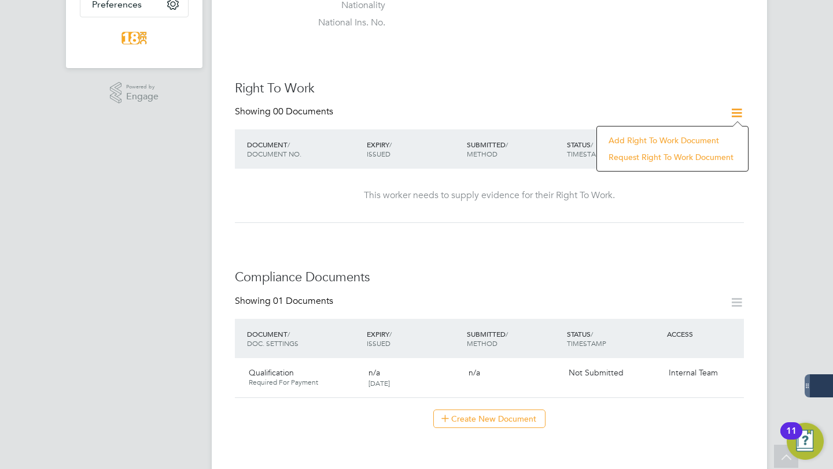
click at [653, 142] on li "Add Right To Work Document" at bounding box center [671, 140] width 139 height 16
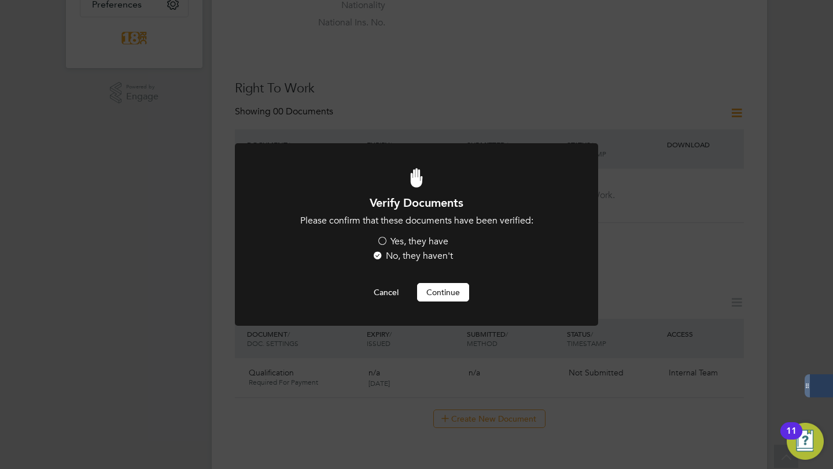
scroll to position [0, 0]
click at [420, 238] on label "Yes, they have" at bounding box center [412, 242] width 72 height 12
click at [0, 0] on input "Yes, they have" at bounding box center [0, 0] width 0 height 0
click at [443, 296] on button "Continue" at bounding box center [443, 292] width 52 height 19
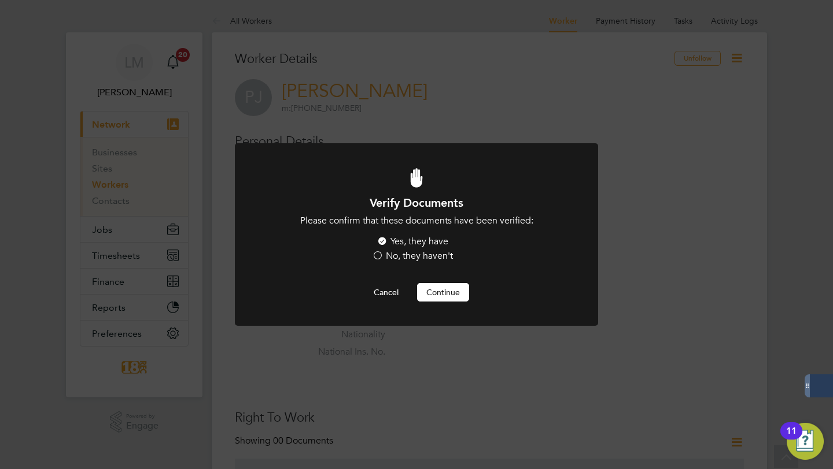
scroll to position [330, 0]
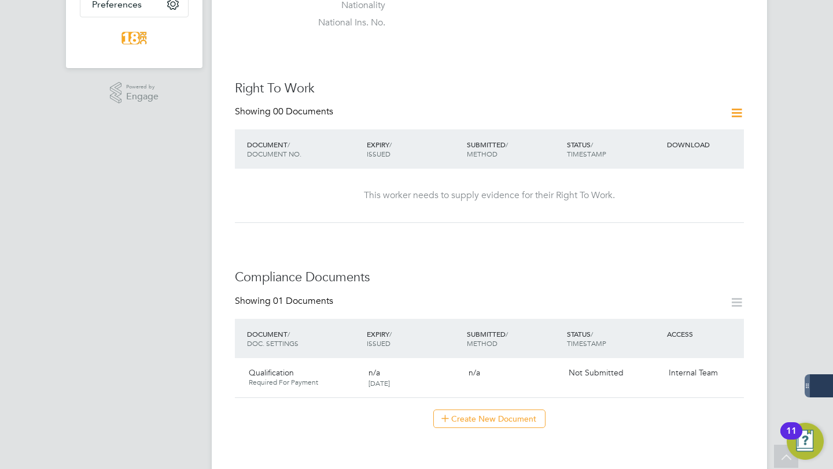
click at [737, 114] on icon at bounding box center [736, 113] width 14 height 14
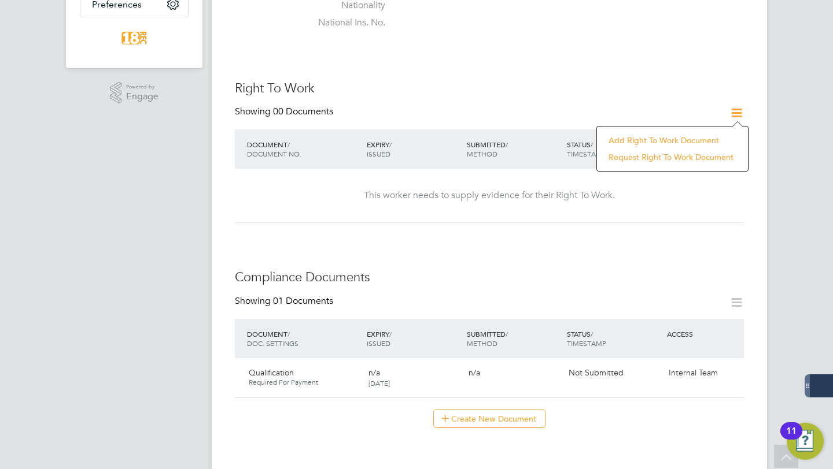
drag, startPoint x: 686, startPoint y: 139, endPoint x: 766, endPoint y: 112, distance: 85.0
click at [766, 112] on div "All Workers Worker Payment History Tasks Activity Logs Worker Payment History T…" at bounding box center [489, 378] width 555 height 1397
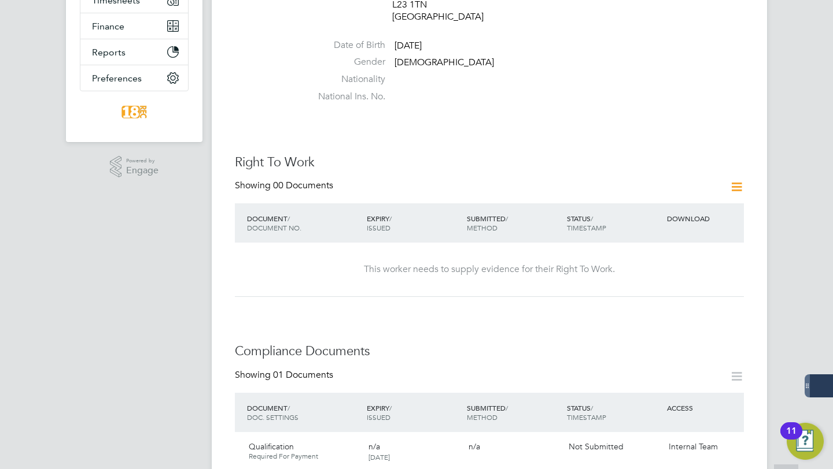
scroll to position [256, 0]
click at [736, 194] on icon at bounding box center [736, 186] width 14 height 14
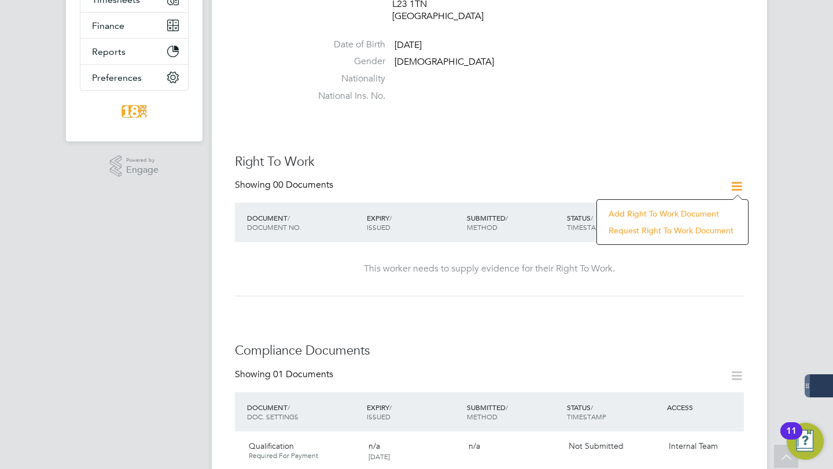
click at [698, 214] on li "Add Right To Work Document" at bounding box center [671, 214] width 139 height 16
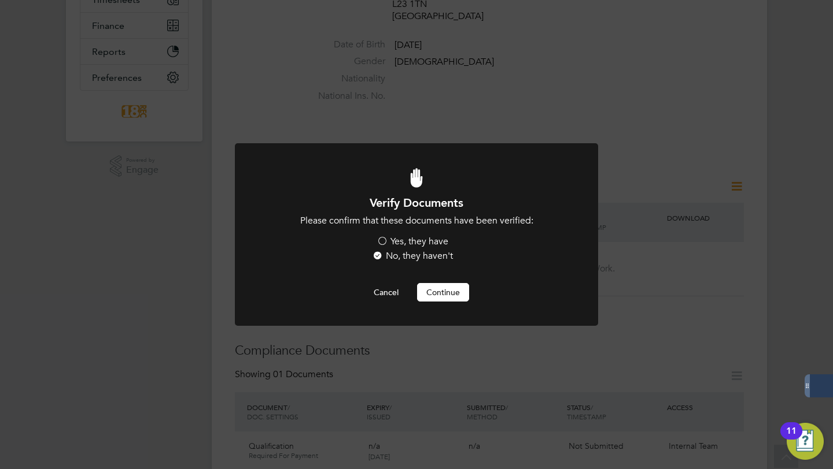
click at [420, 243] on label "Yes, they have" at bounding box center [412, 242] width 72 height 12
click at [0, 0] on input "Yes, they have" at bounding box center [0, 0] width 0 height 0
click at [439, 284] on button "Continue" at bounding box center [443, 292] width 52 height 19
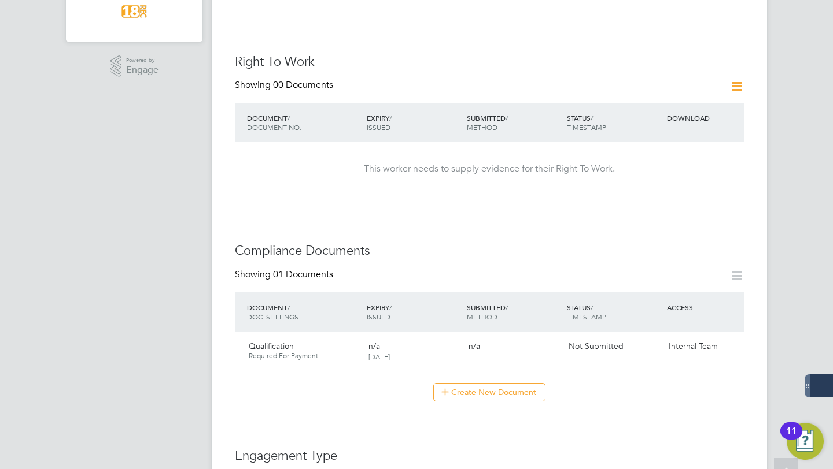
scroll to position [360, 0]
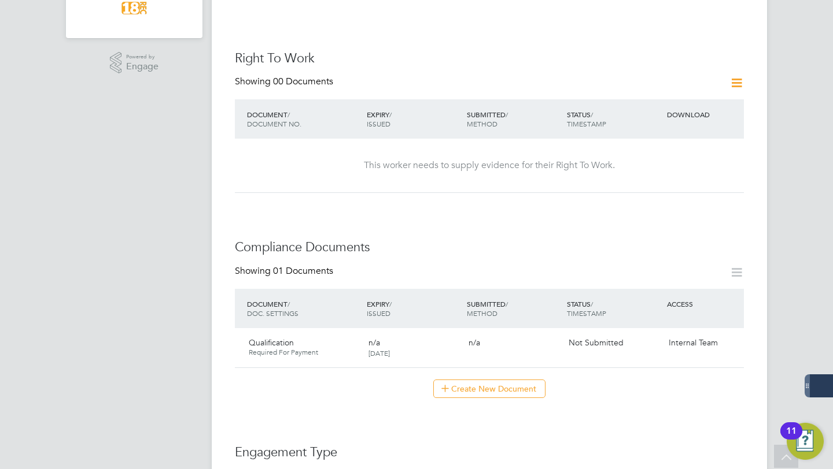
click at [558, 185] on div "This worker needs to supply evidence for their Right To Work." at bounding box center [489, 166] width 486 height 54
click at [454, 72] on div "Right To Work Showing 00 Documents DOCUMENT / DOCUMENT NO. EXPIRY / ISSUED SUBM…" at bounding box center [489, 121] width 509 height 143
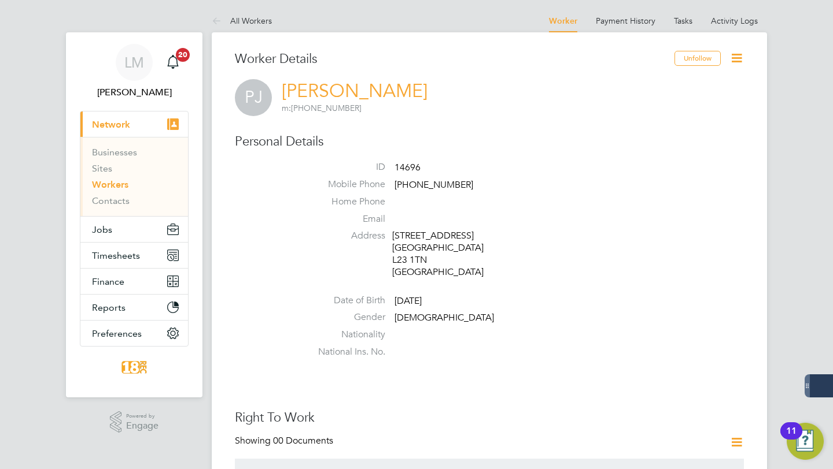
click at [305, 93] on link "Paul Jenkins" at bounding box center [355, 91] width 146 height 23
click at [741, 64] on icon at bounding box center [736, 58] width 14 height 14
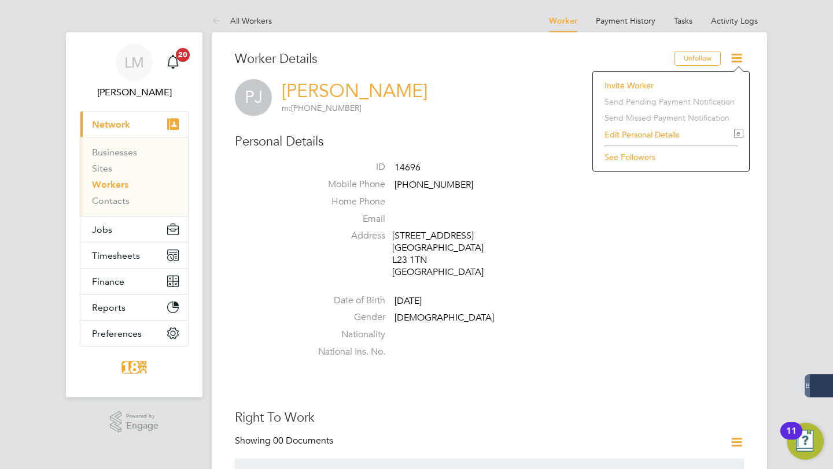
click at [664, 136] on li "Edit Personal Details e" at bounding box center [670, 135] width 145 height 16
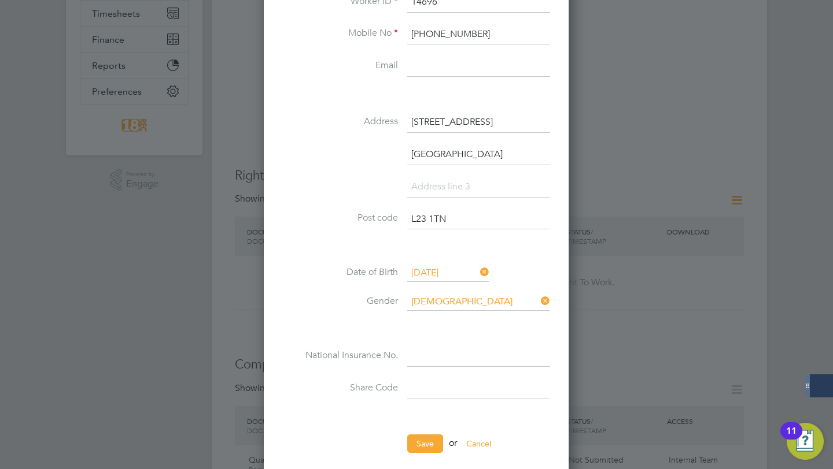
scroll to position [246, 0]
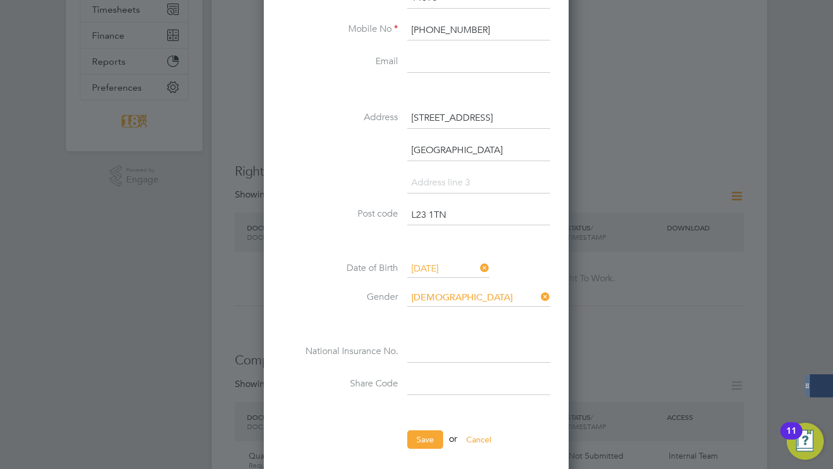
click at [437, 357] on input at bounding box center [478, 352] width 143 height 21
type input "J"
type input "JM 60 26 67 D"
click at [432, 437] on button "Save" at bounding box center [425, 440] width 36 height 19
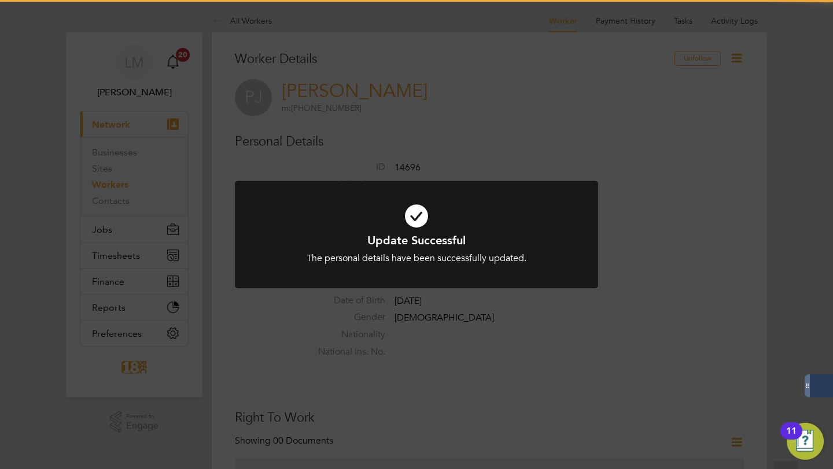
scroll to position [0, 0]
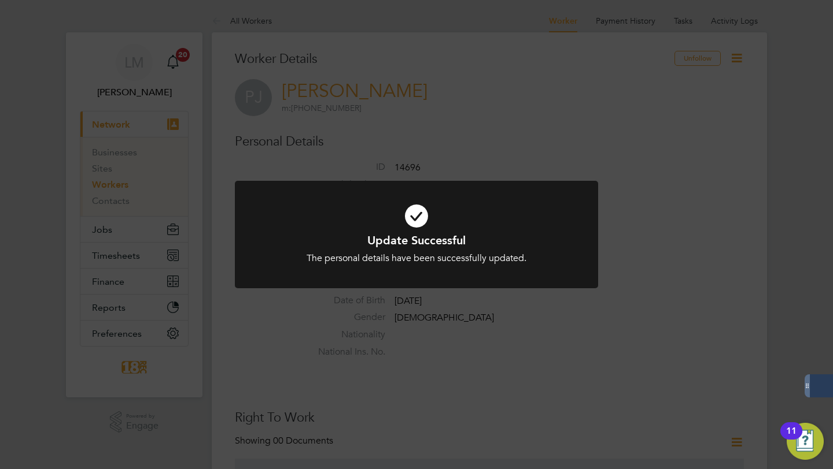
click at [700, 220] on div "Update Successful The personal details have been successfully updated. Cancel O…" at bounding box center [416, 234] width 833 height 469
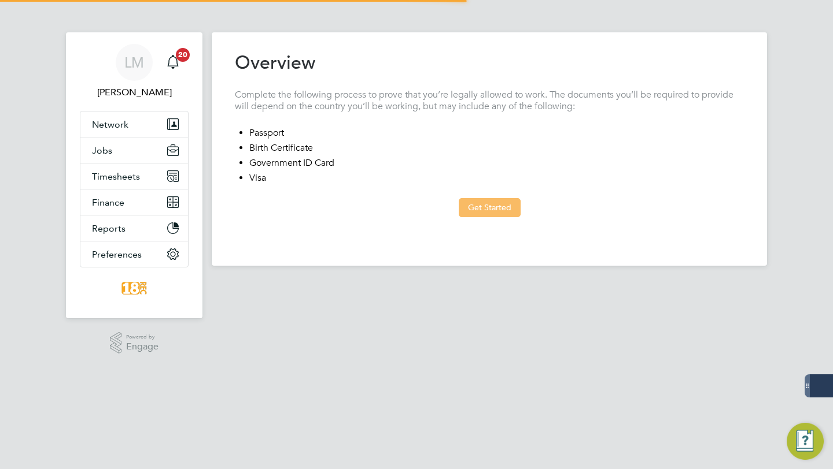
click at [497, 202] on button "Get Started" at bounding box center [490, 207] width 62 height 19
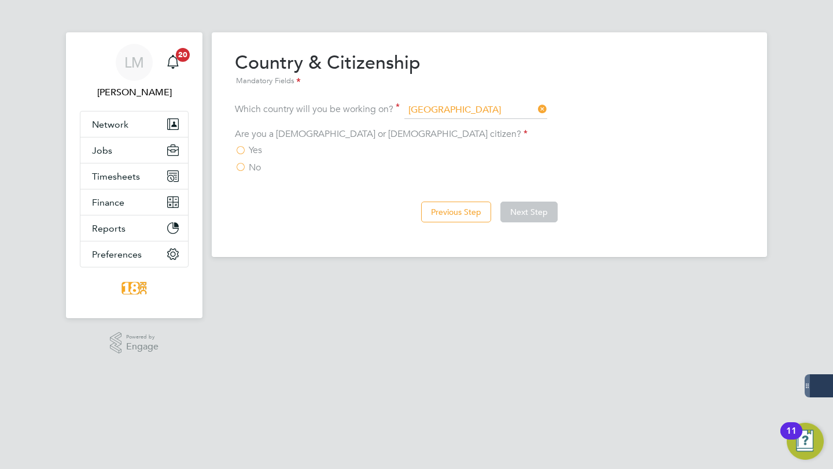
click at [249, 146] on span "Yes" at bounding box center [255, 151] width 13 height 12
click at [0, 0] on input "Yes" at bounding box center [0, 0] width 0 height 0
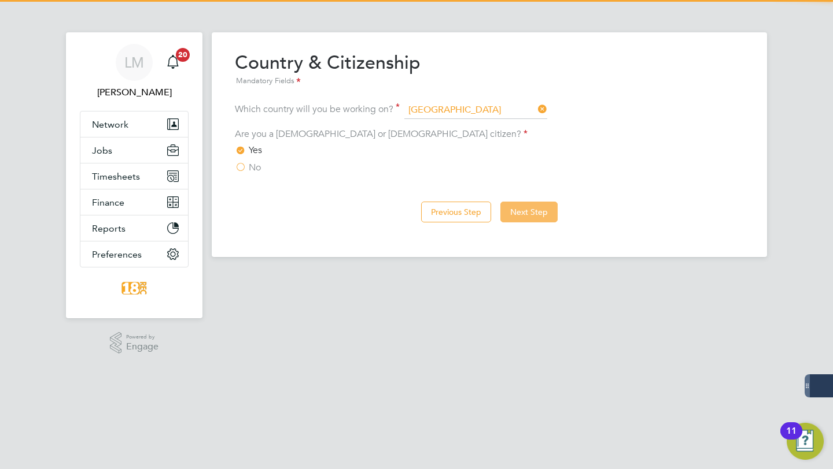
click at [512, 210] on button "Next Step" at bounding box center [528, 212] width 57 height 21
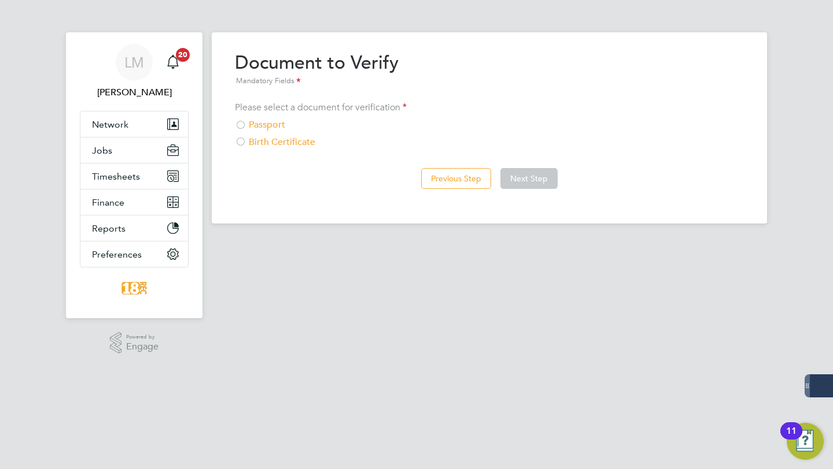
click at [272, 129] on div "Passport" at bounding box center [489, 125] width 509 height 12
click at [528, 182] on button "Next Step" at bounding box center [528, 178] width 57 height 21
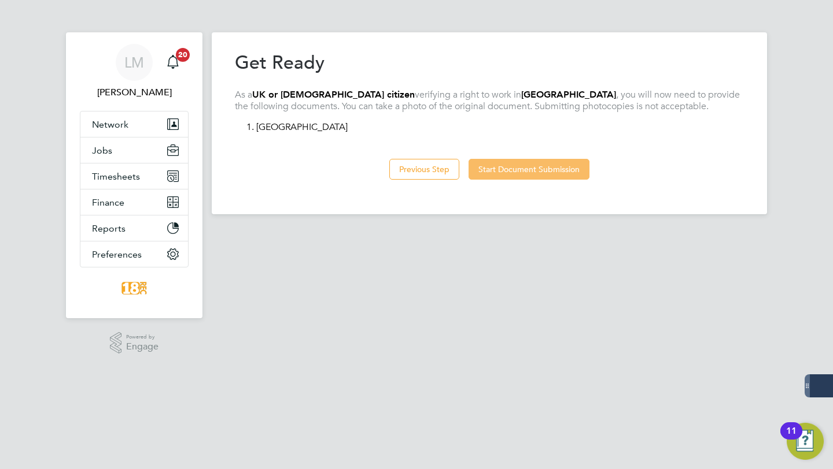
click at [526, 172] on button "Start Document Submission" at bounding box center [528, 169] width 121 height 21
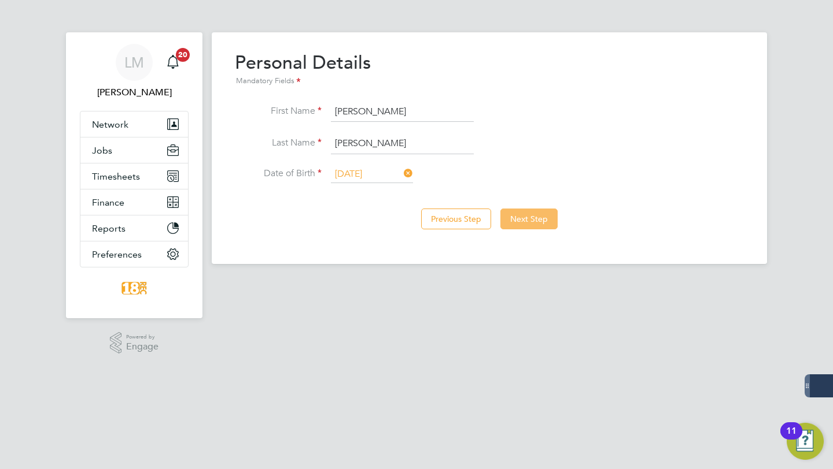
click at [520, 213] on button "Next Step" at bounding box center [528, 219] width 57 height 21
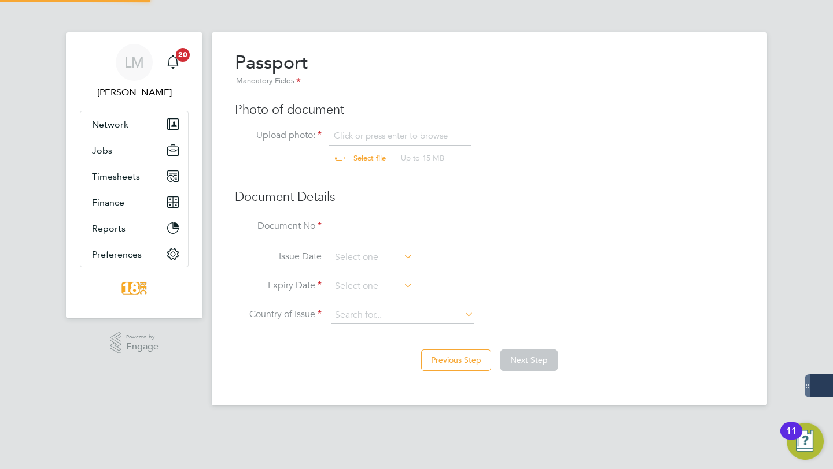
scroll to position [15, 143]
click at [357, 145] on input "file" at bounding box center [381, 147] width 182 height 35
click at [354, 163] on input "file" at bounding box center [381, 147] width 182 height 35
click at [360, 150] on input "file" at bounding box center [381, 147] width 182 height 35
click at [368, 161] on input "file" at bounding box center [381, 147] width 182 height 35
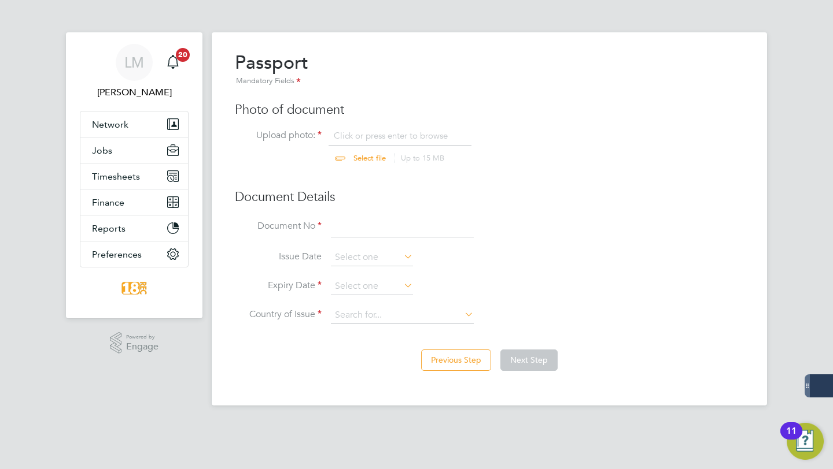
type input "C:\fakepath\[PERSON_NAME].jpg"
click at [358, 231] on input at bounding box center [402, 227] width 143 height 21
type input "557461864"
click at [361, 289] on input at bounding box center [372, 286] width 82 height 17
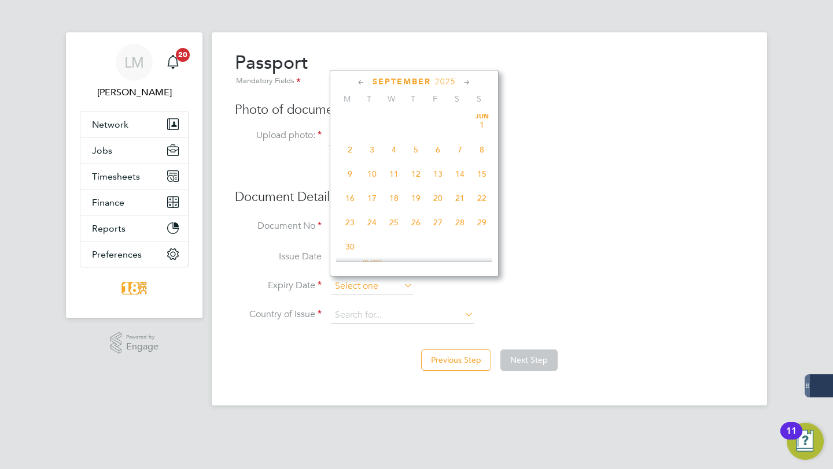
scroll to position [346, 0]
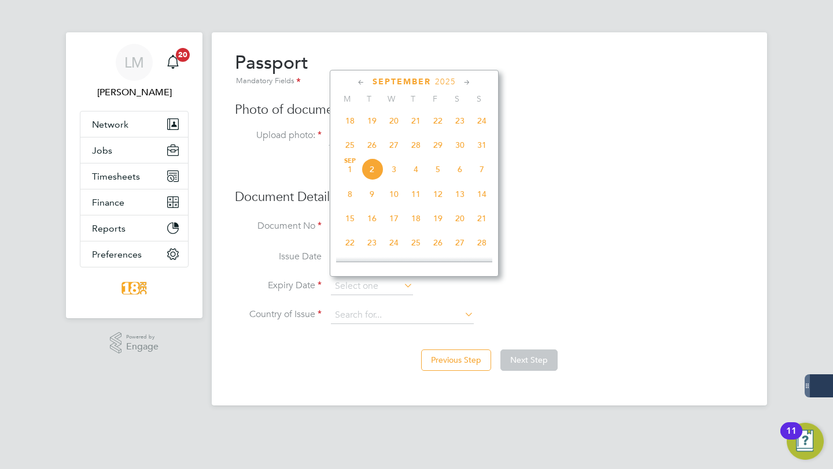
click at [446, 83] on span "2025" at bounding box center [445, 82] width 21 height 10
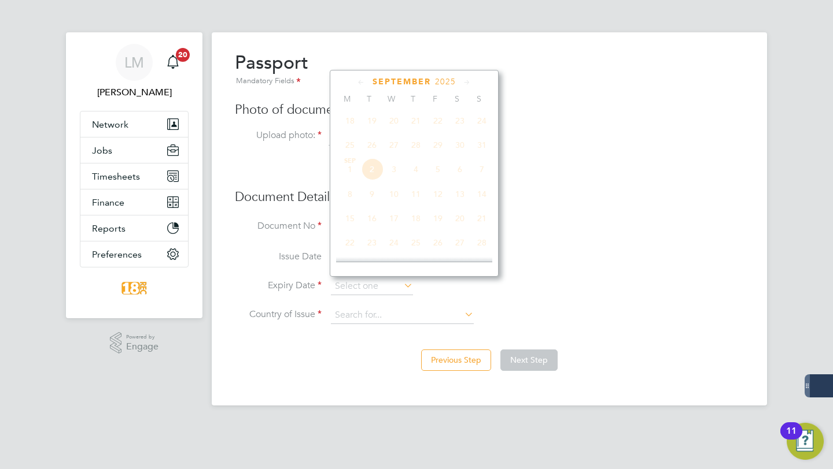
scroll to position [301, 0]
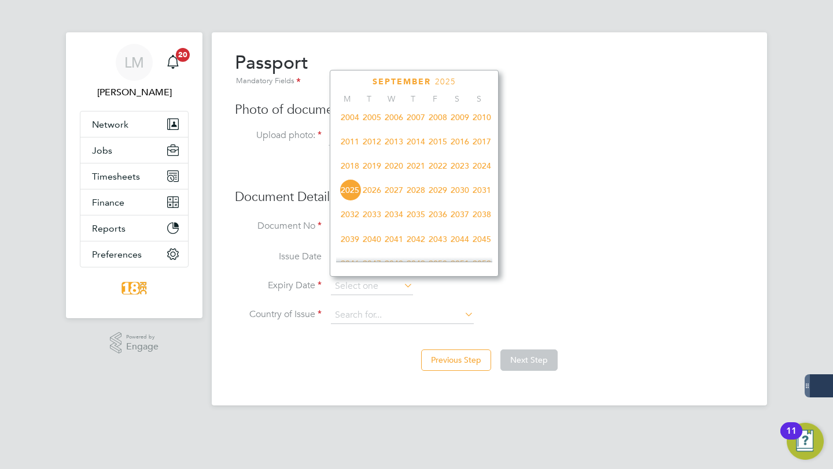
click at [420, 191] on span "2028" at bounding box center [416, 190] width 22 height 22
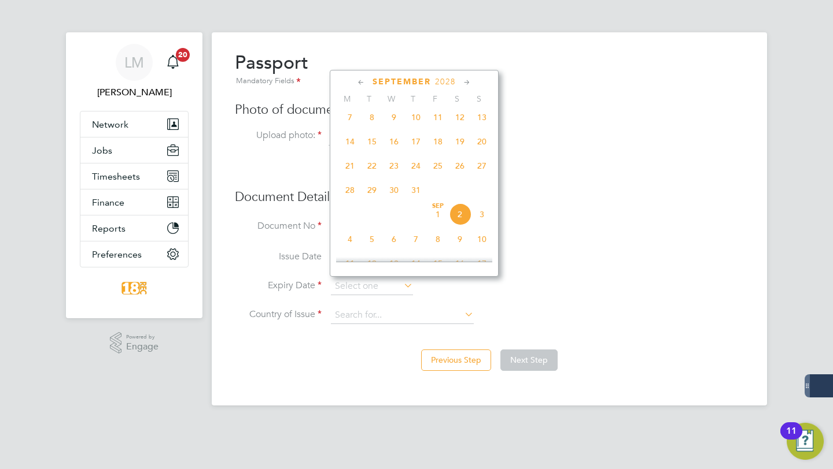
scroll to position [543, 0]
click at [368, 224] on span "31" at bounding box center [372, 216] width 22 height 22
type input "[DATE]"
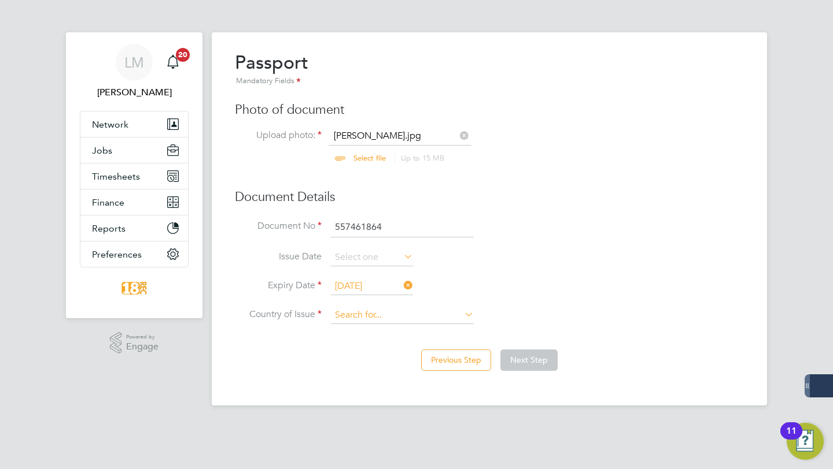
click at [382, 312] on input at bounding box center [402, 315] width 143 height 17
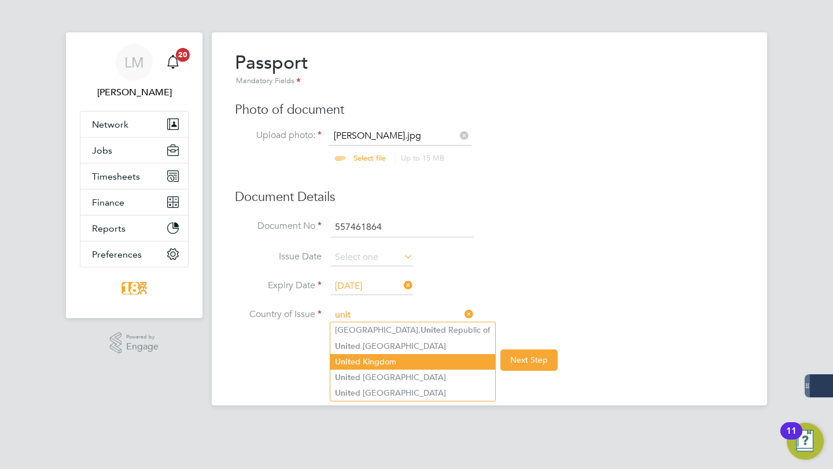
click at [349, 364] on b "Unit" at bounding box center [343, 362] width 16 height 10
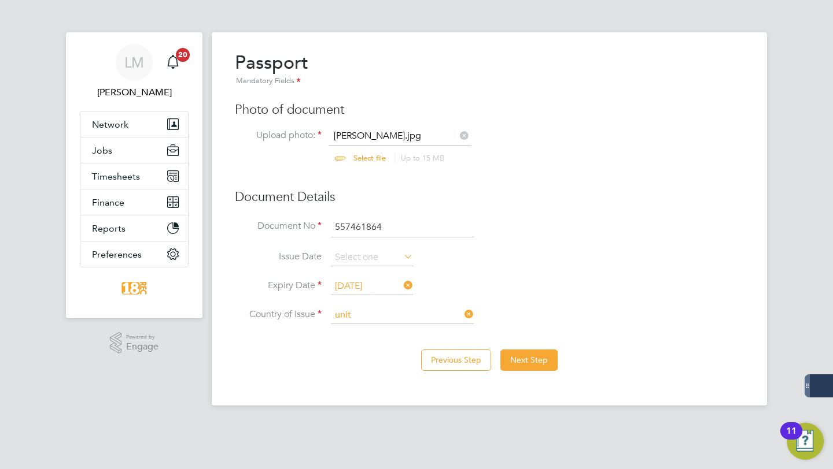
type input "[GEOGRAPHIC_DATA]"
click at [538, 358] on button "Next Step" at bounding box center [528, 360] width 57 height 21
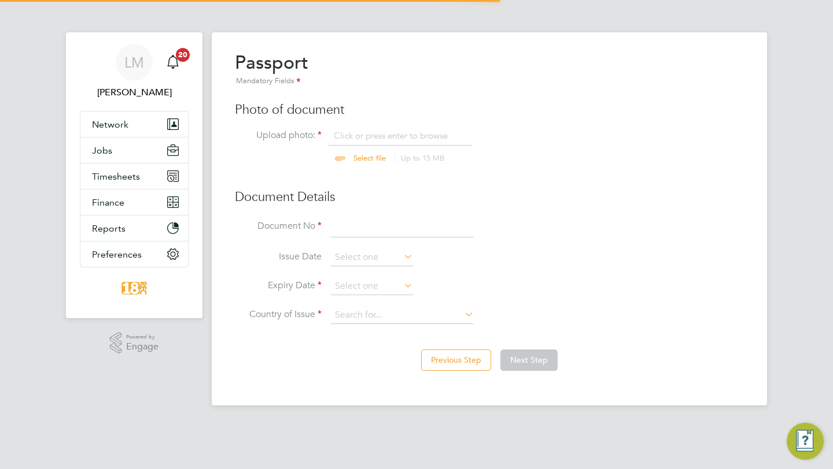
scroll to position [15, 143]
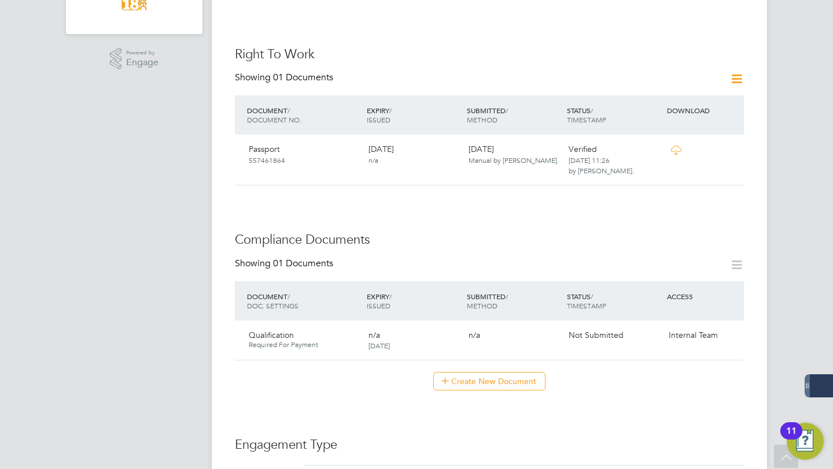
scroll to position [379, 0]
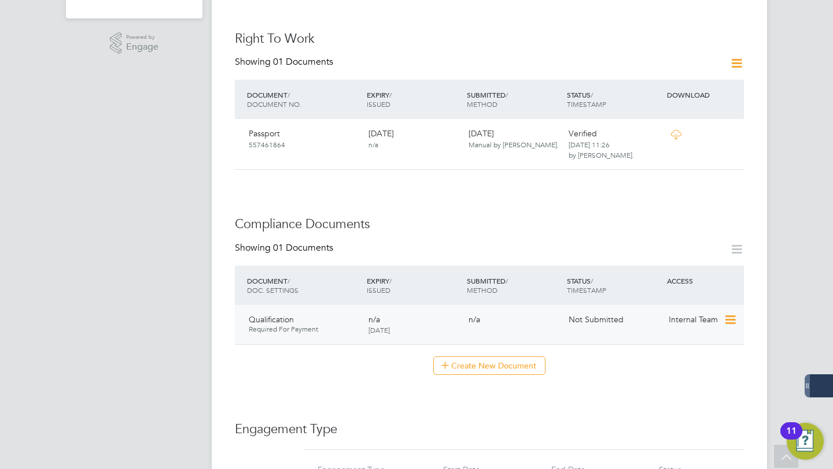
click at [735, 317] on icon at bounding box center [729, 320] width 12 height 14
drag, startPoint x: 686, startPoint y: 346, endPoint x: 686, endPoint y: 364, distance: 17.9
click at [686, 365] on ul "Edit Document Submit Document Delete Document" at bounding box center [694, 363] width 81 height 49
click at [686, 364] on div "Create New Document" at bounding box center [489, 366] width 509 height 19
click at [729, 318] on icon at bounding box center [729, 320] width 12 height 14
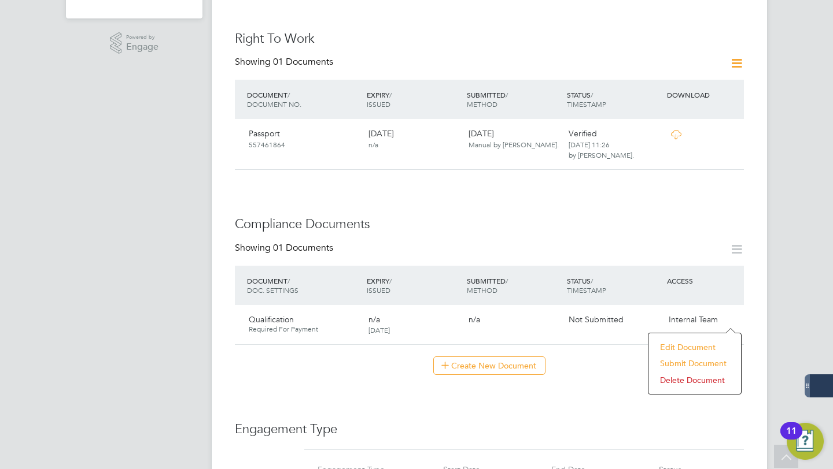
click at [699, 367] on li "Submit Document" at bounding box center [694, 364] width 81 height 16
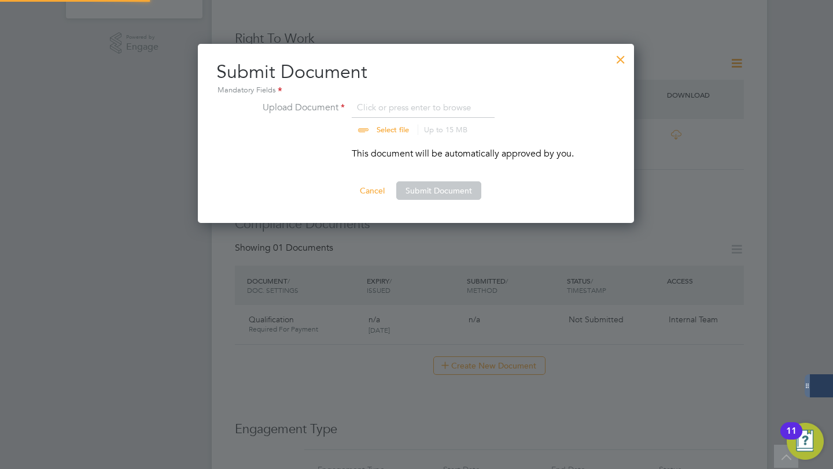
scroll to position [180, 437]
click at [389, 131] on input "file" at bounding box center [404, 118] width 182 height 35
type input "C:\fakepath\[PERSON_NAME].jpg"
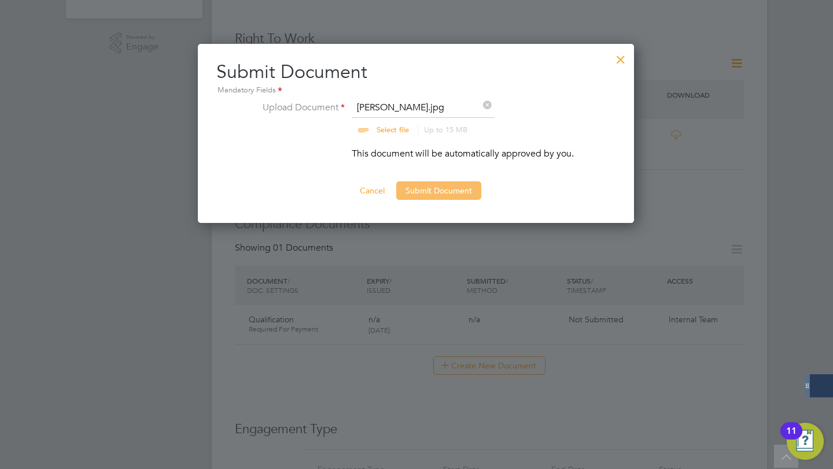
click at [455, 187] on button "Submit Document" at bounding box center [438, 191] width 85 height 19
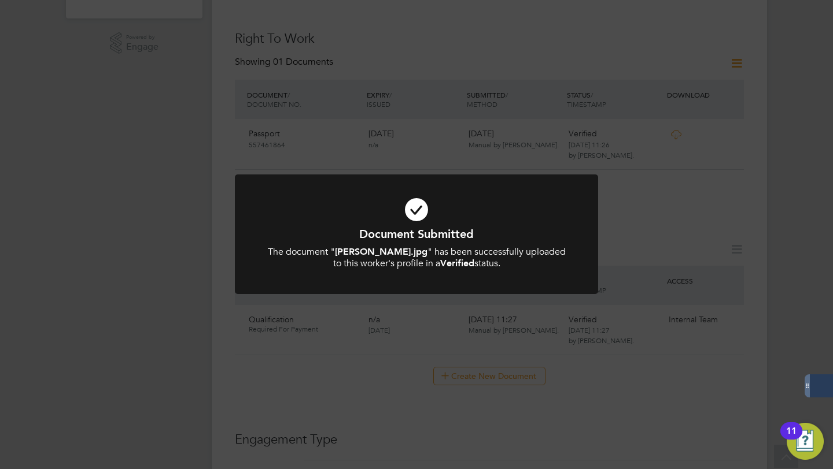
click at [681, 390] on div "Document Submitted The document " [PERSON_NAME].jpg " has been successfully upl…" at bounding box center [416, 234] width 833 height 469
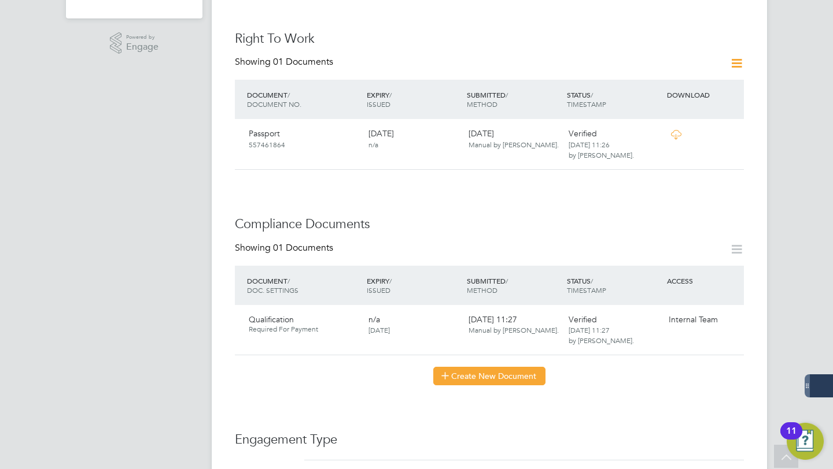
click at [512, 380] on button "Create New Document" at bounding box center [489, 376] width 112 height 19
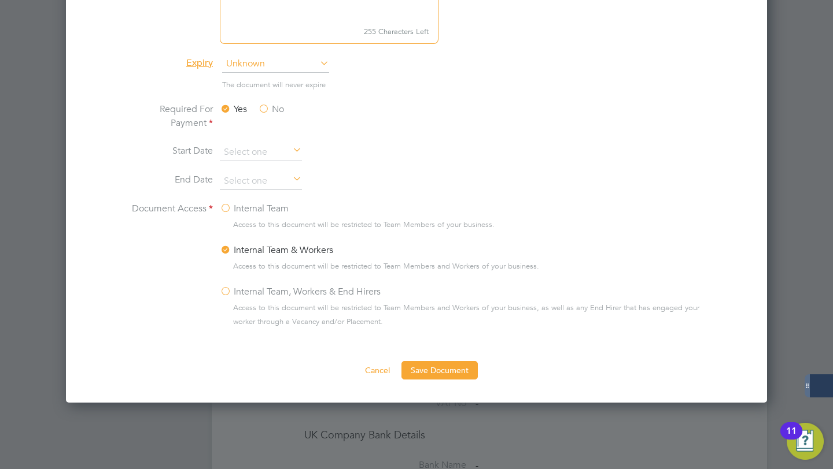
scroll to position [679, 0]
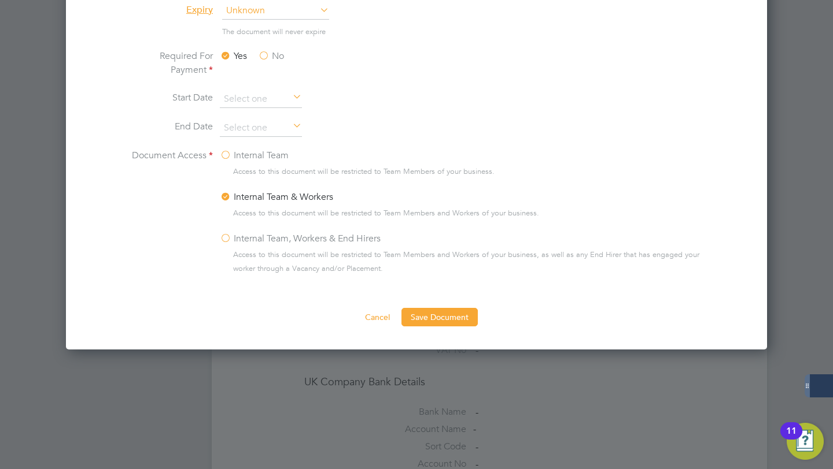
type input "Drivers License"
click at [229, 149] on label "Internal Team" at bounding box center [254, 156] width 69 height 14
click at [0, 0] on input "Internal Team" at bounding box center [0, 0] width 0 height 0
click at [457, 309] on button "Save Document" at bounding box center [439, 317] width 76 height 19
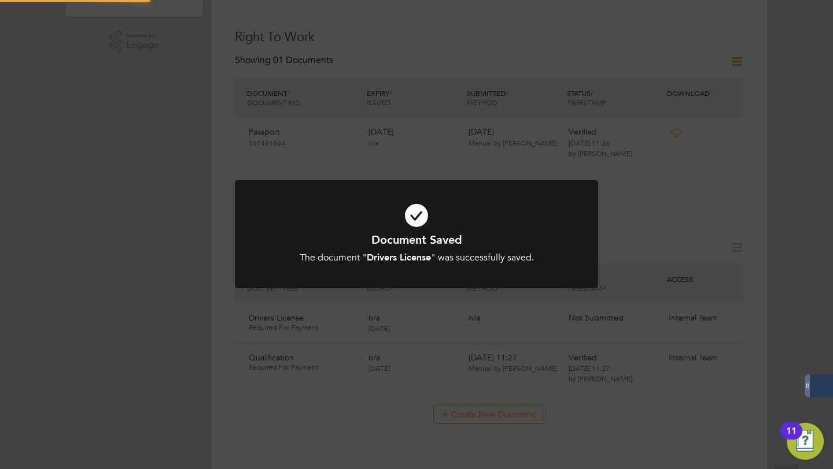
scroll to position [379, 0]
click at [787, 243] on div "Document Saved The document " Drivers License " was successfully saved. Cancel …" at bounding box center [416, 234] width 833 height 469
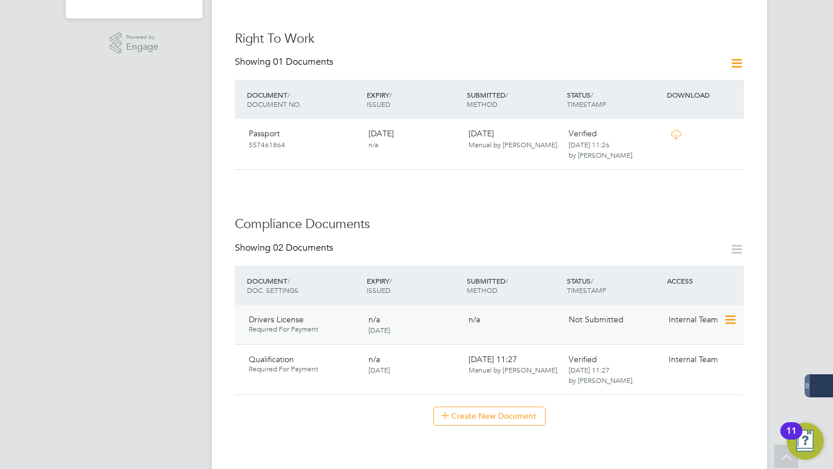
click at [729, 319] on icon at bounding box center [729, 320] width 12 height 14
click at [686, 364] on li "Submit Document" at bounding box center [694, 364] width 81 height 16
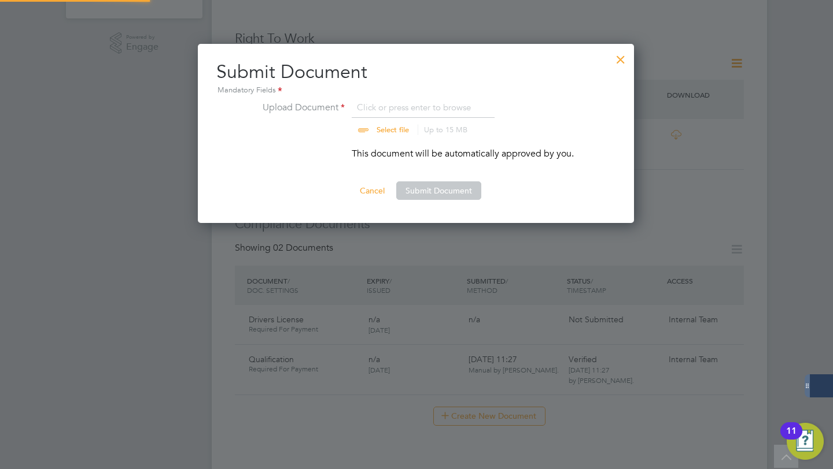
scroll to position [180, 437]
click at [382, 190] on button "Cancel" at bounding box center [371, 191] width 43 height 19
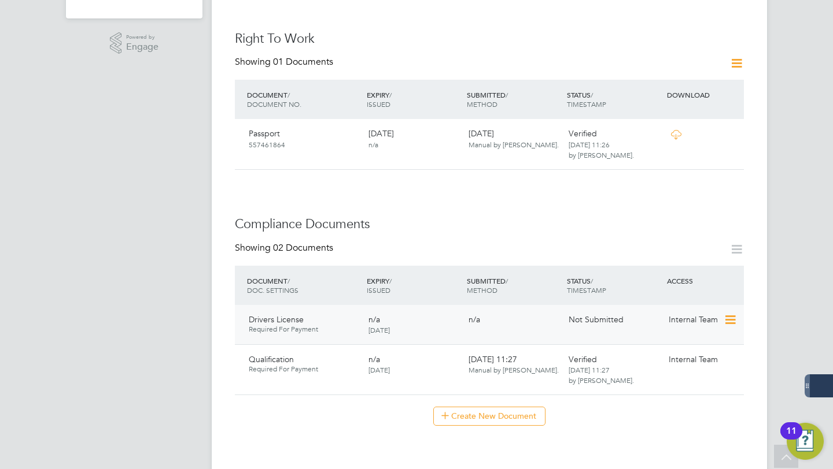
click at [731, 323] on icon at bounding box center [729, 320] width 12 height 14
click at [683, 365] on li "Submit Document" at bounding box center [694, 364] width 81 height 16
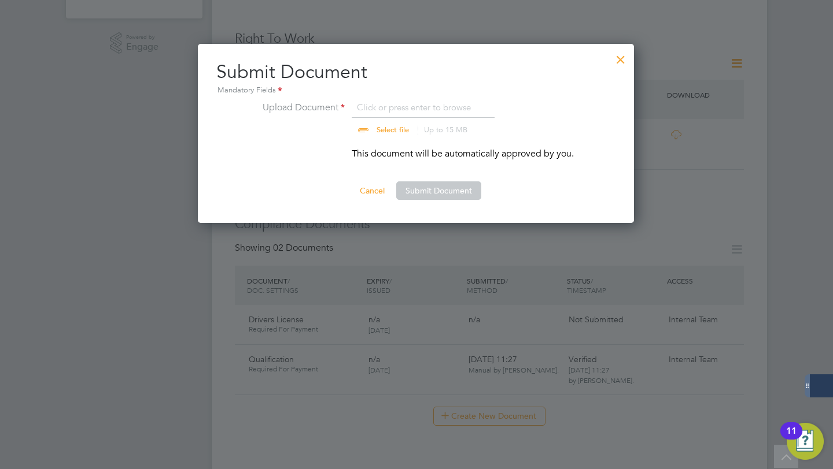
click at [389, 127] on input "file" at bounding box center [404, 118] width 182 height 35
type input "C:\fakepath\[PERSON_NAME] fronty.jpg"
click at [441, 188] on button "Submit Document" at bounding box center [438, 191] width 85 height 19
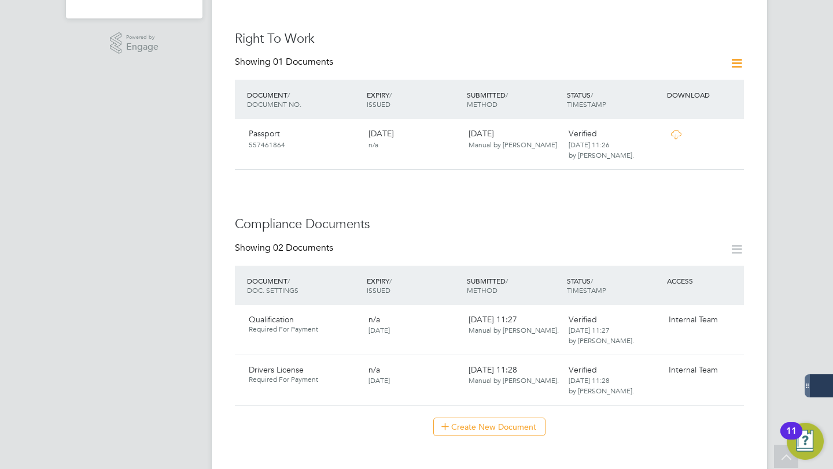
scroll to position [0, 0]
